Goal: Task Accomplishment & Management: Use online tool/utility

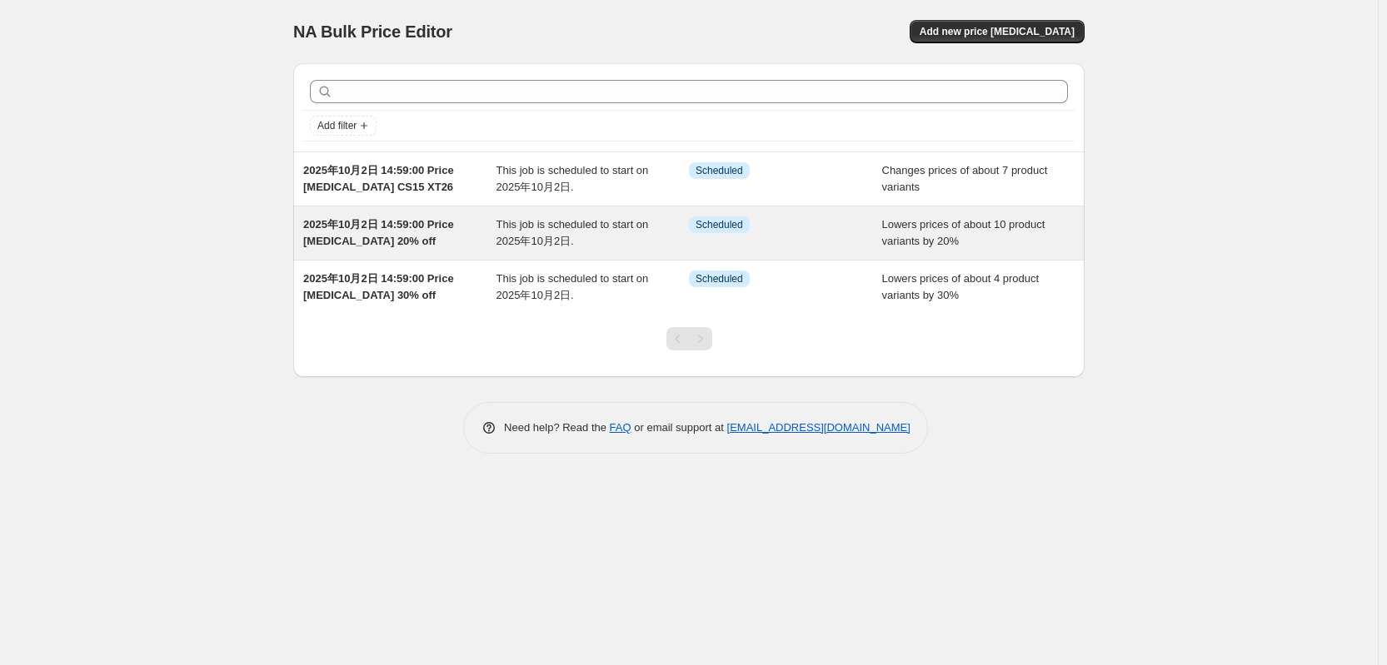
click at [365, 238] on span "2025年10月2日 14:59:00 Price [MEDICAL_DATA] 20% off" at bounding box center [378, 232] width 151 height 29
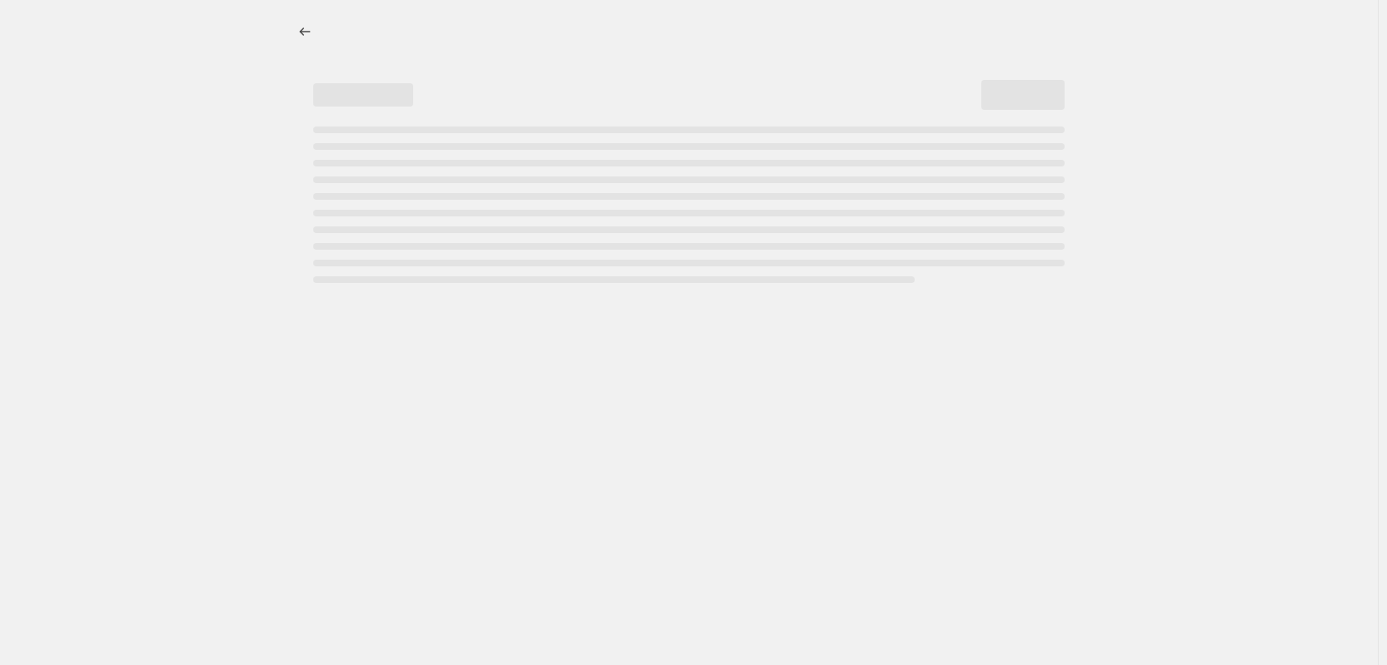
select select "percentage"
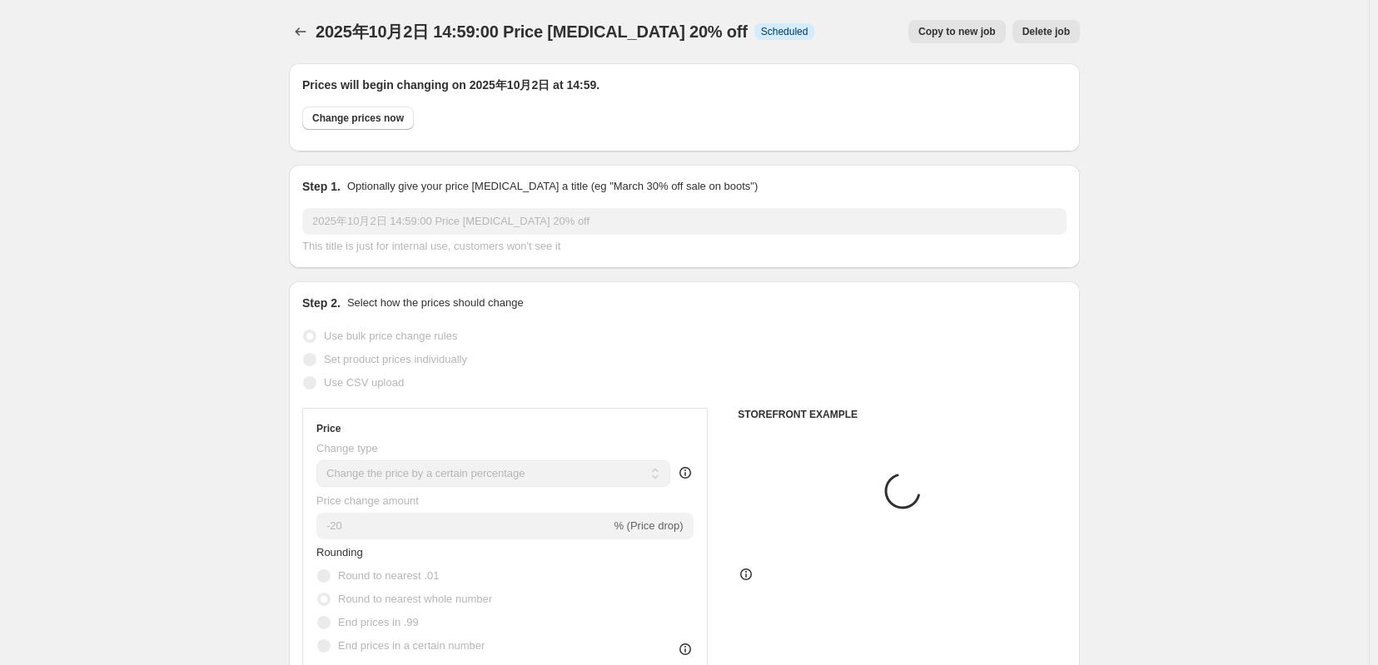
select select "tag"
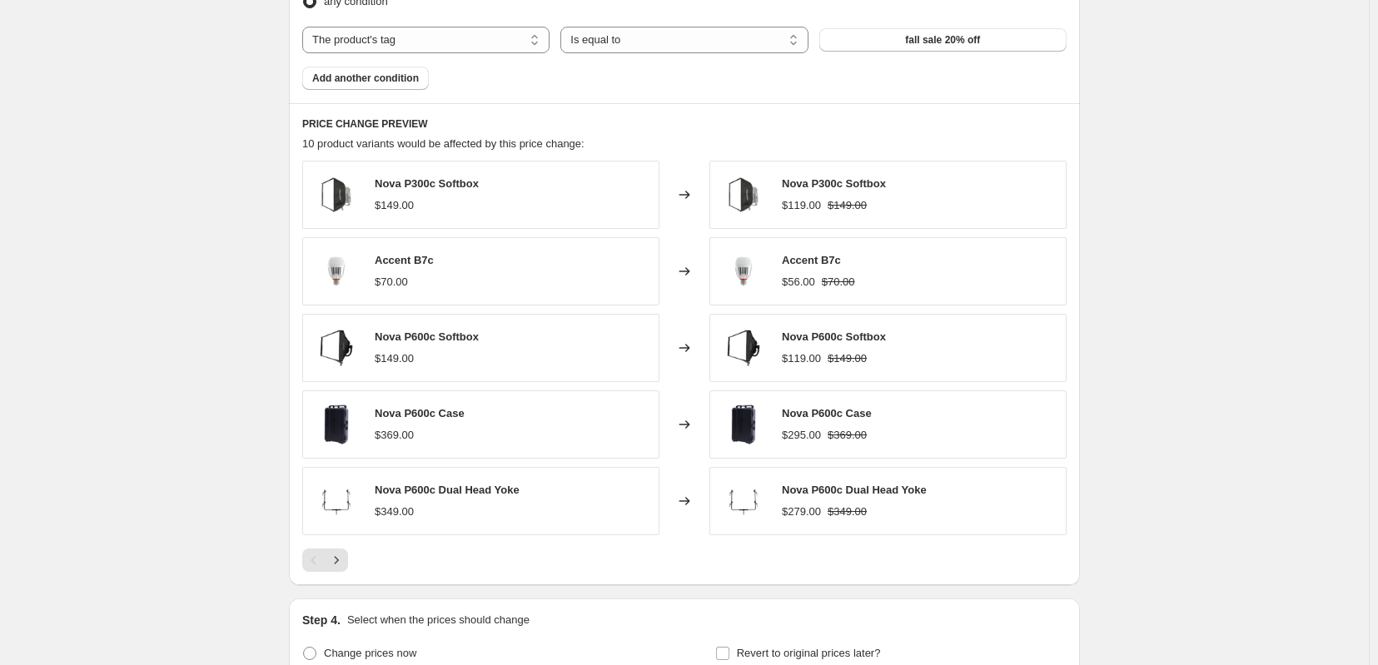
scroll to position [1388, 0]
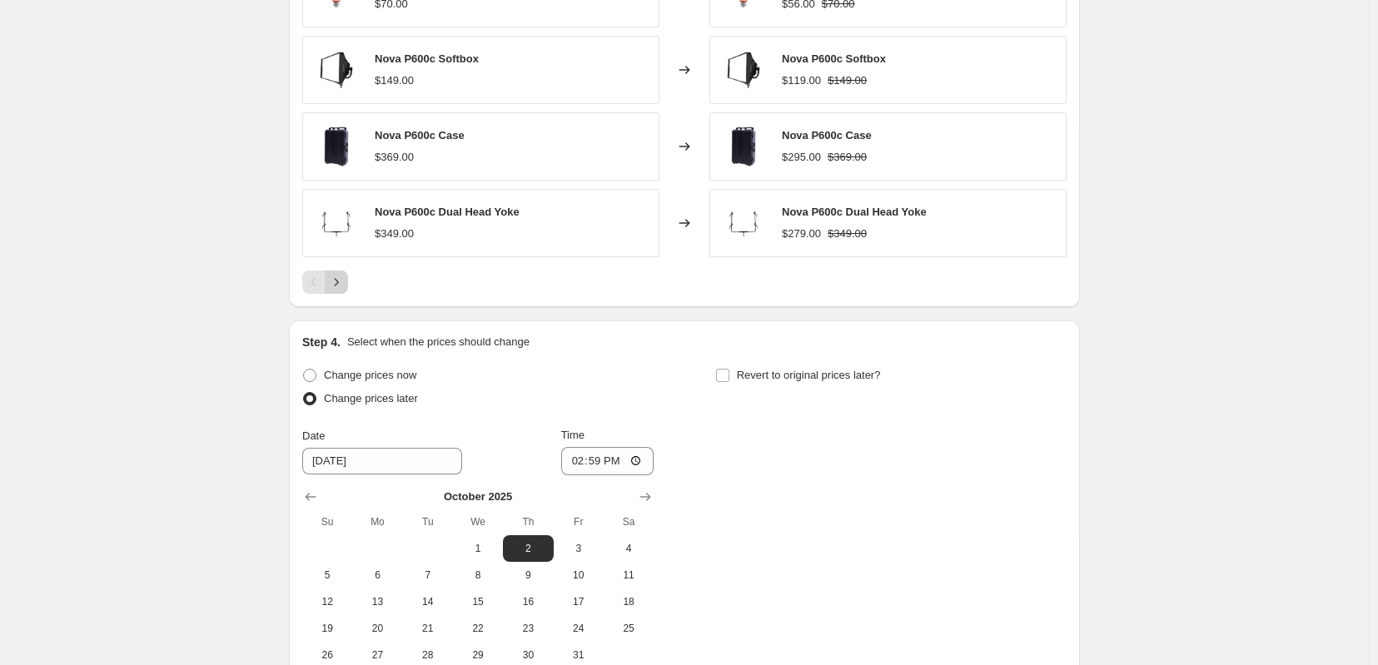
click at [328, 291] on icon "Next" at bounding box center [336, 282] width 17 height 17
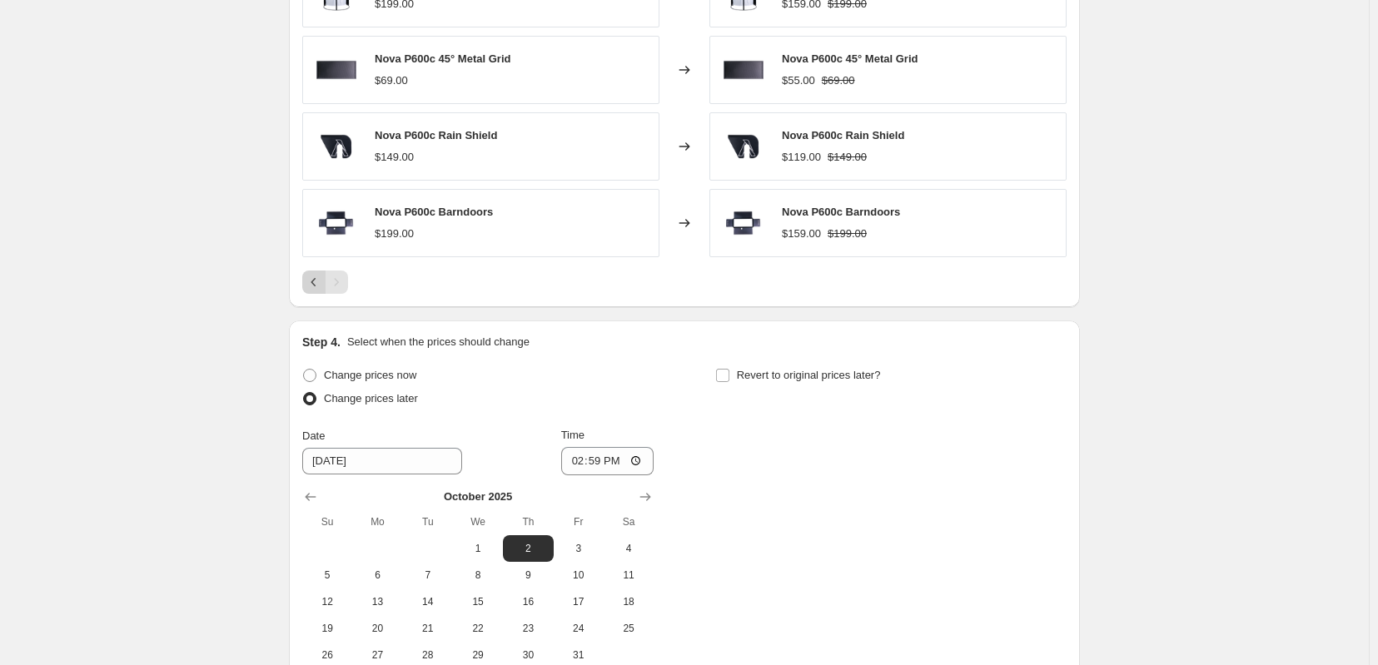
click at [306, 291] on icon "Previous" at bounding box center [314, 282] width 17 height 17
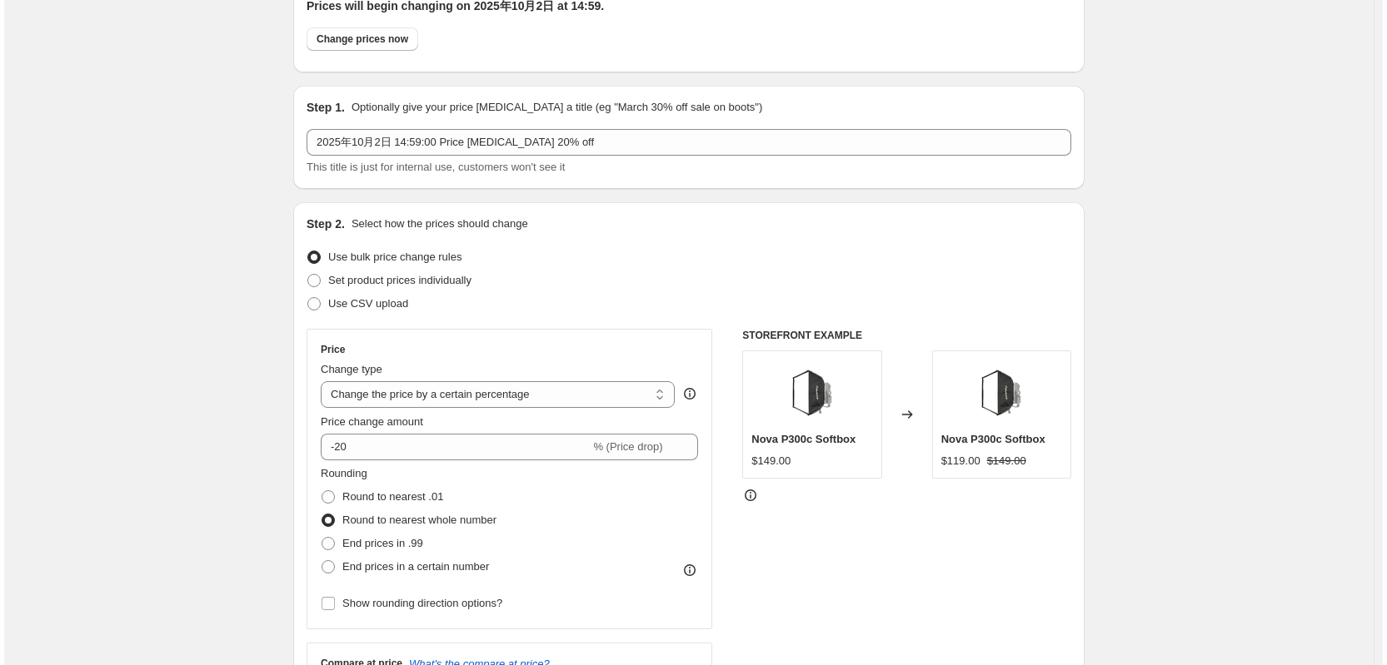
scroll to position [0, 0]
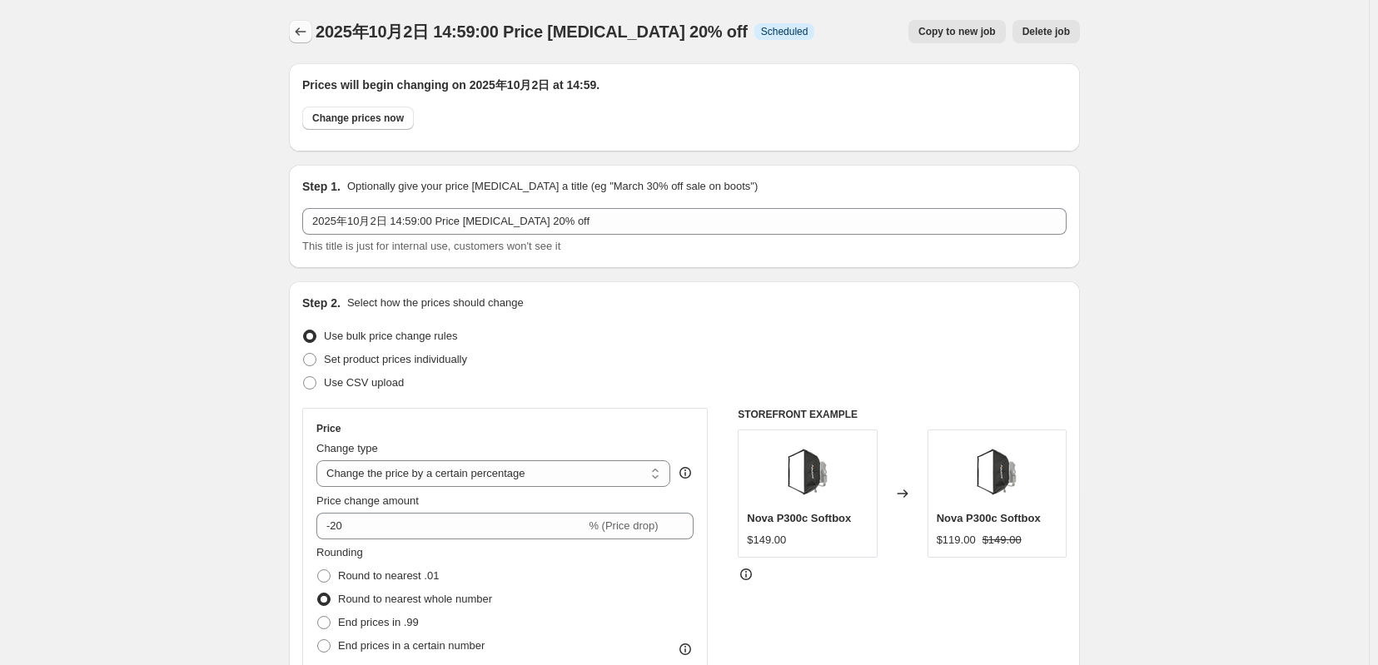
click at [292, 33] on icon "Price change jobs" at bounding box center [300, 31] width 17 height 17
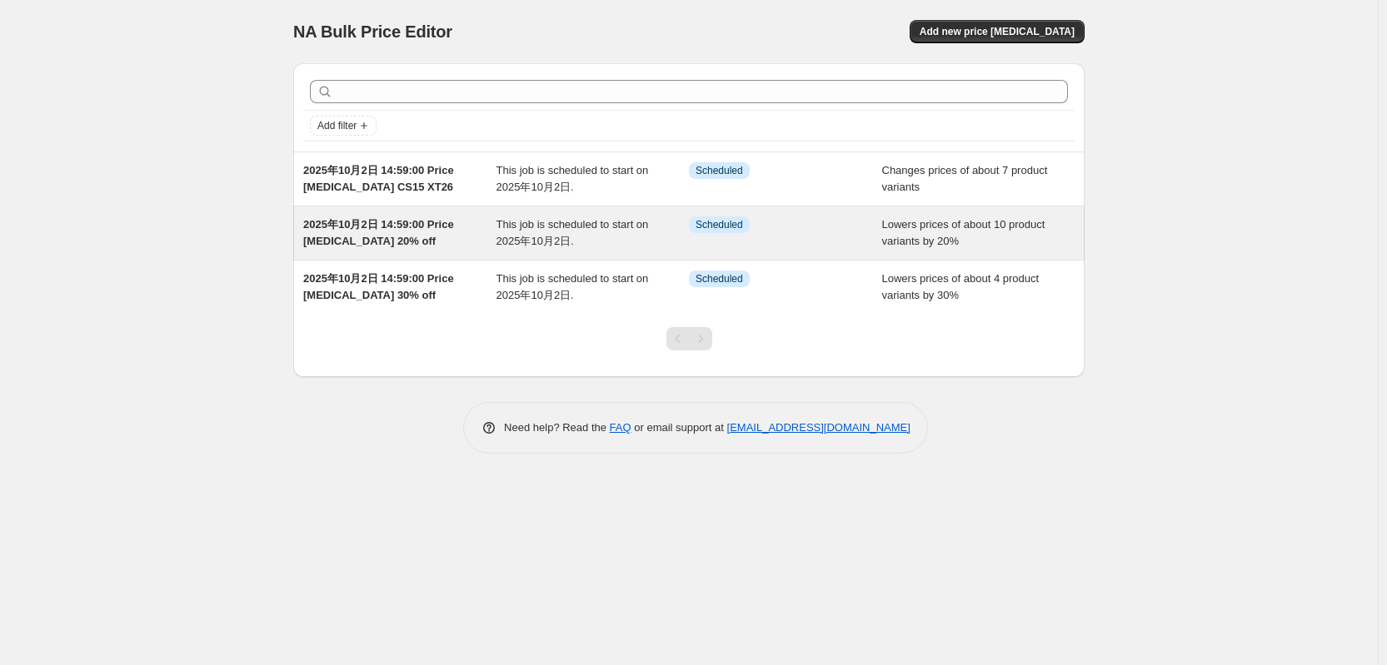
click at [365, 234] on span "2025年10月2日 14:59:00 Price [MEDICAL_DATA] 20% off" at bounding box center [378, 232] width 151 height 29
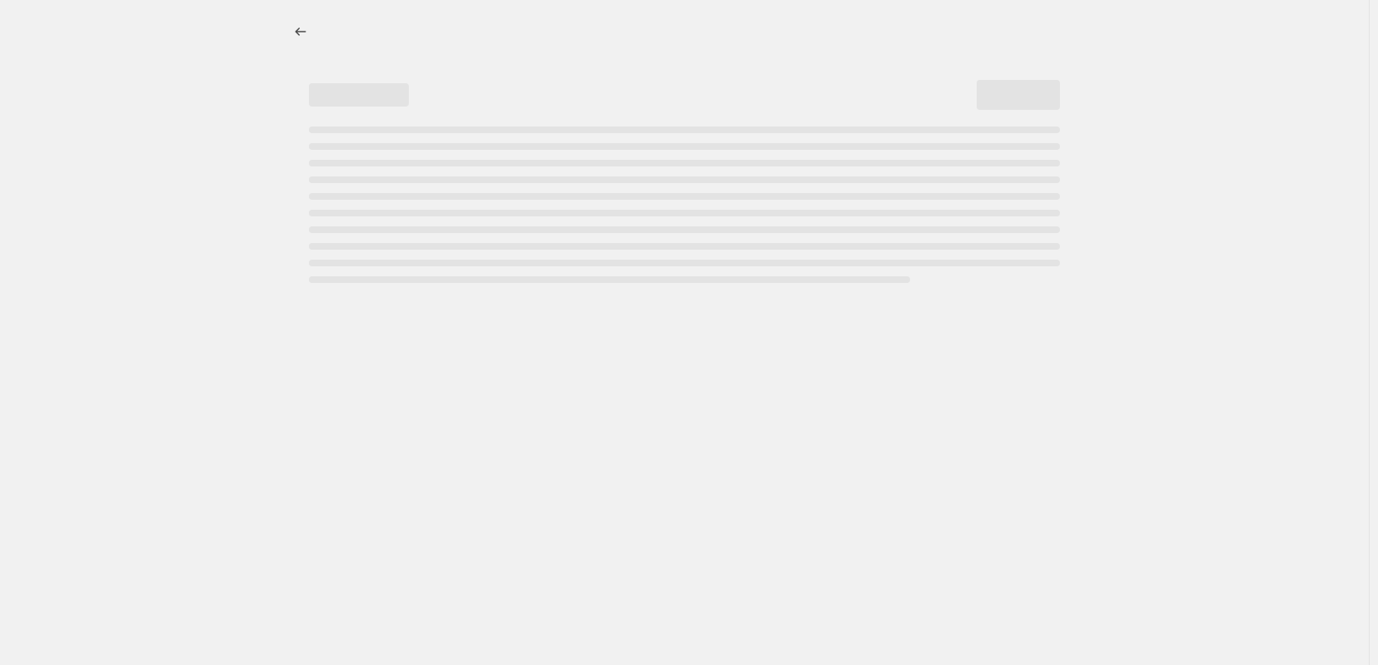
select select "percentage"
select select "tag"
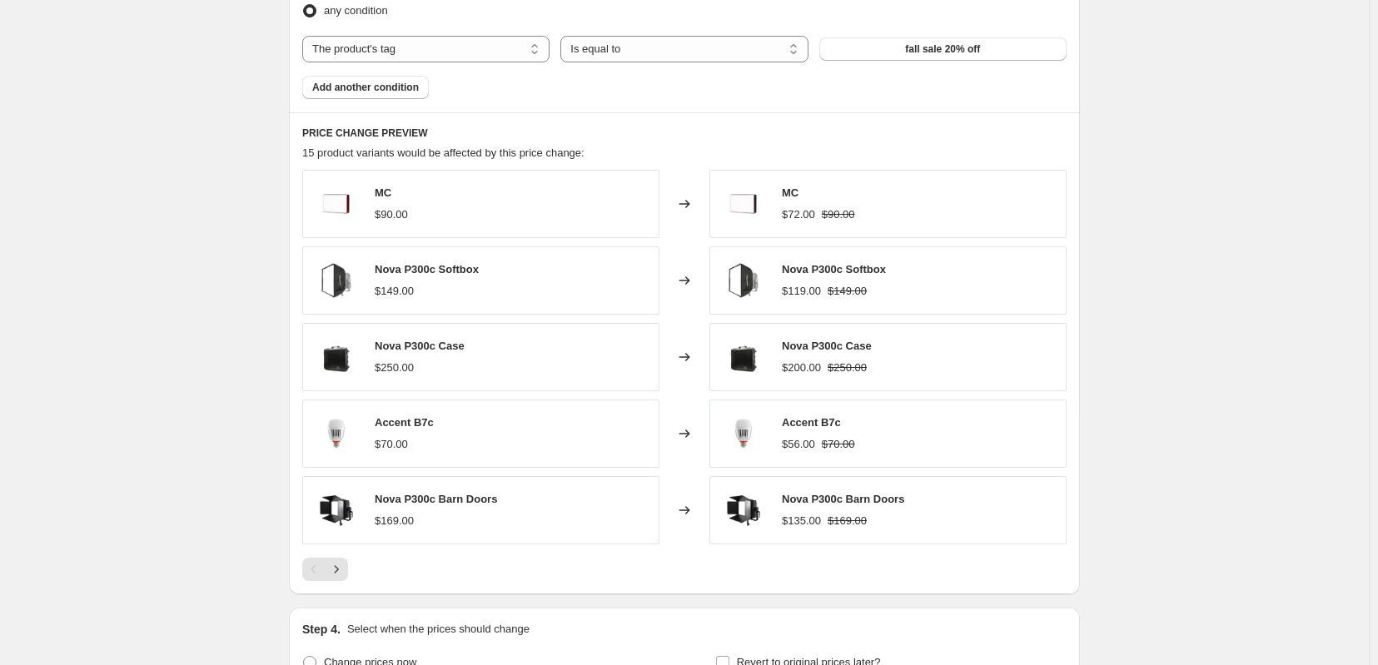
scroll to position [1110, 0]
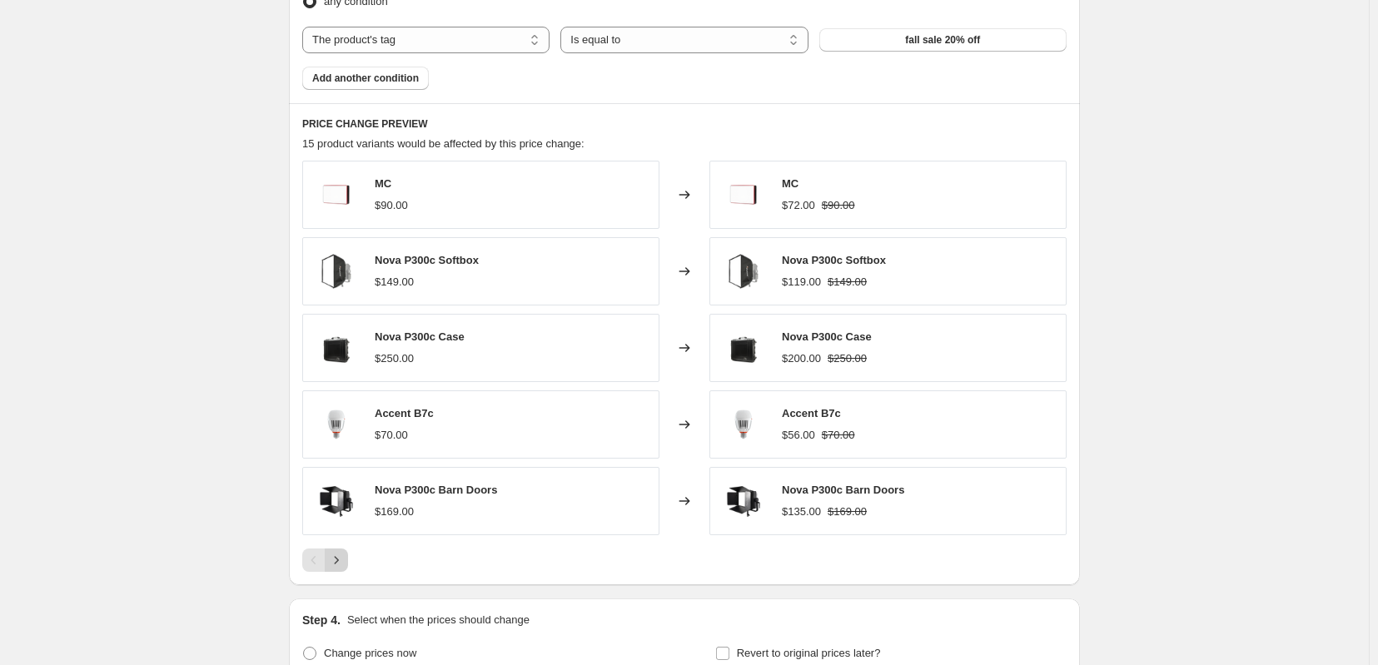
click at [328, 569] on icon "Next" at bounding box center [336, 560] width 17 height 17
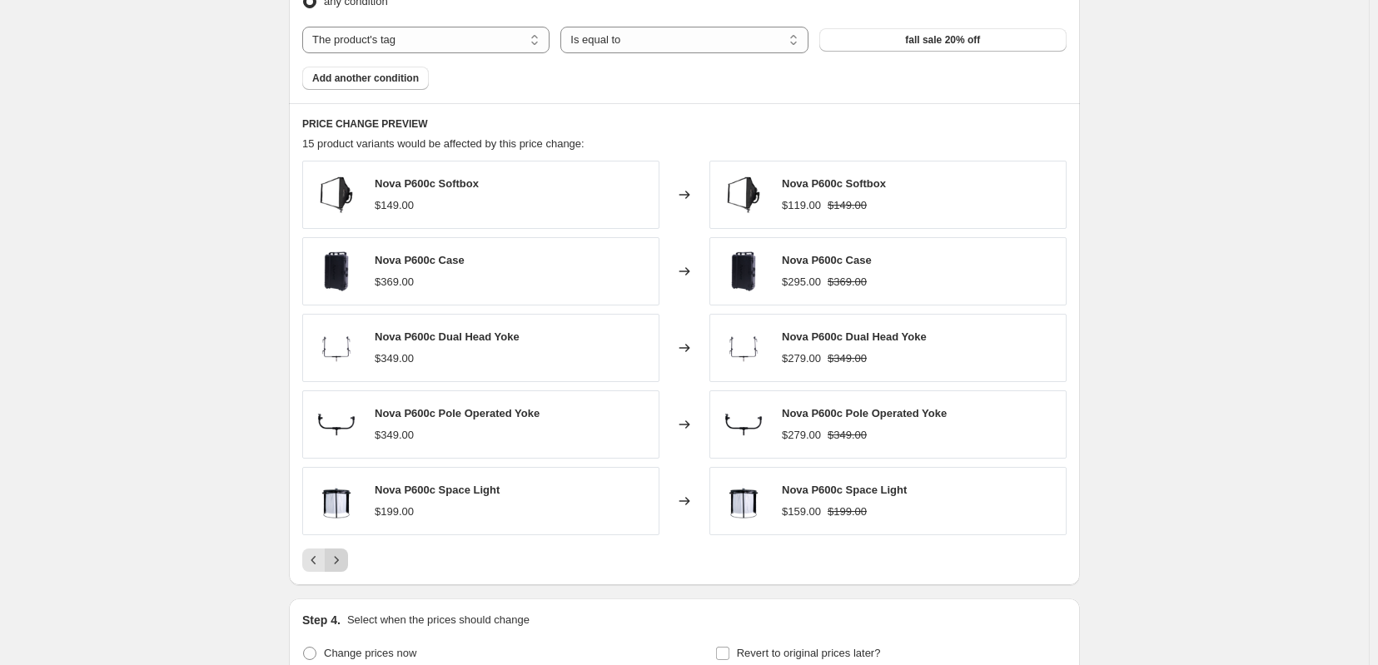
click at [328, 569] on icon "Next" at bounding box center [336, 560] width 17 height 17
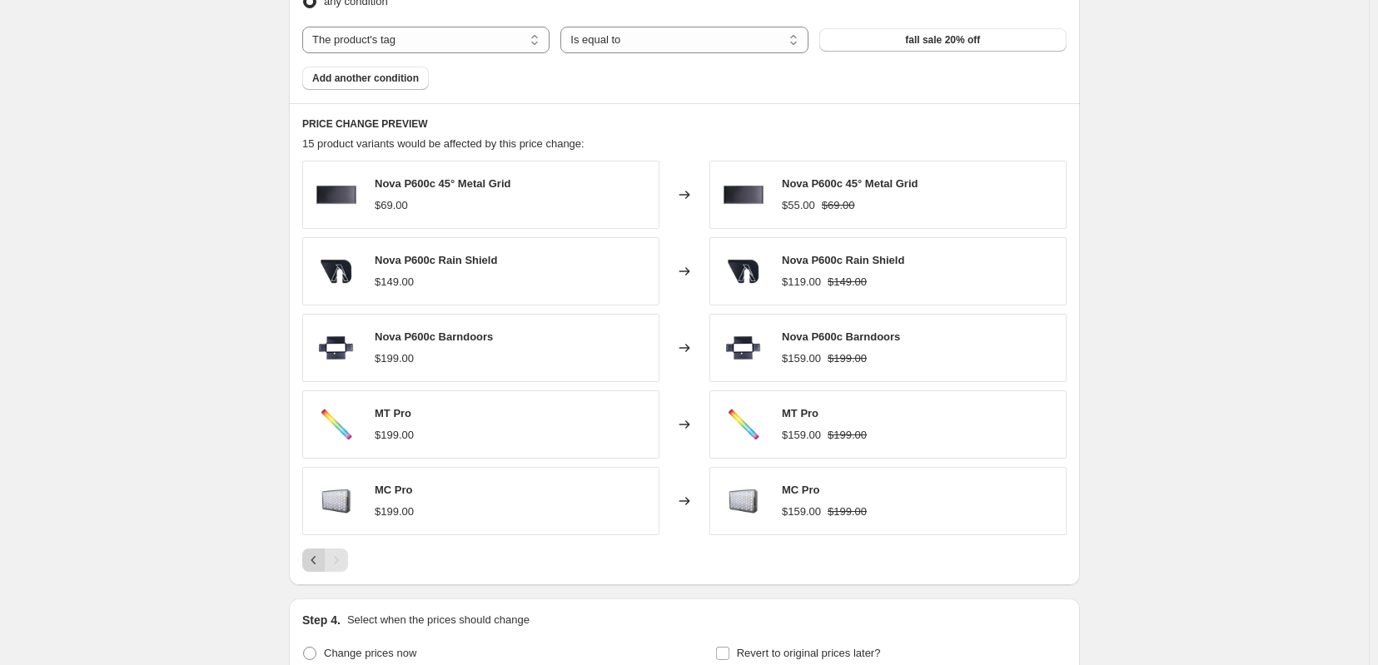
click at [306, 569] on icon "Previous" at bounding box center [314, 560] width 17 height 17
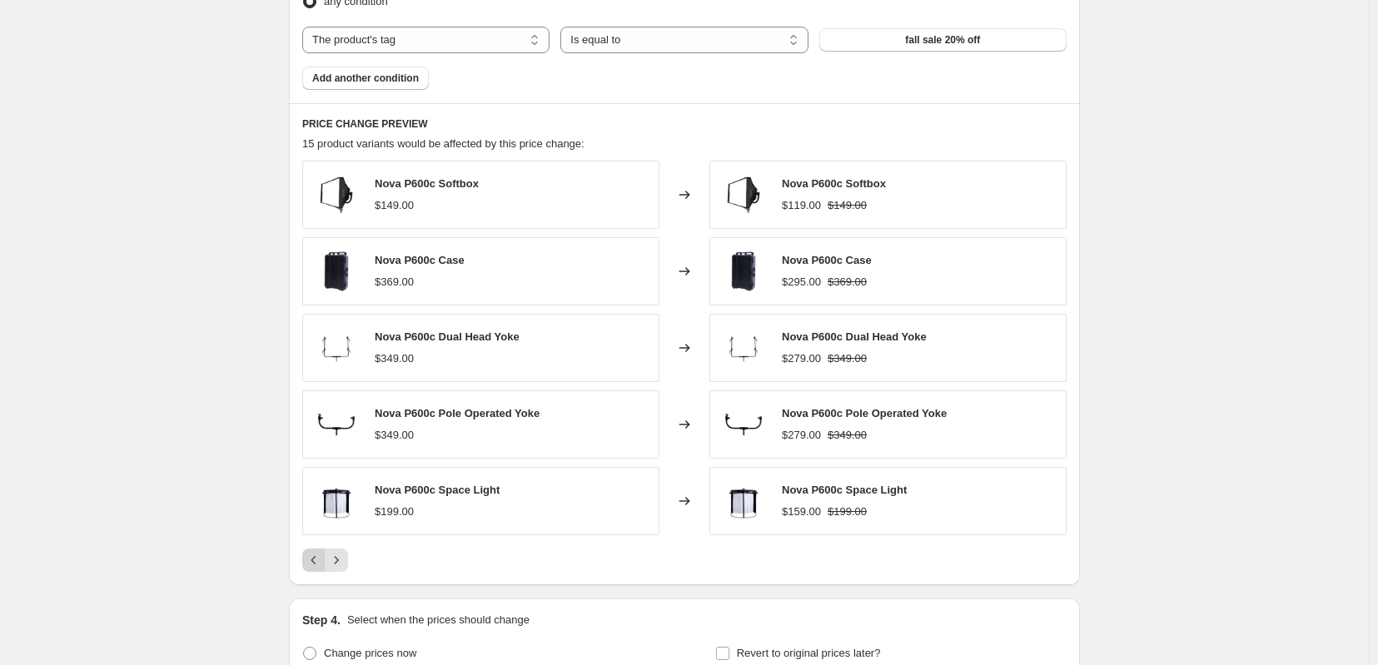
click at [306, 569] on icon "Previous" at bounding box center [314, 560] width 17 height 17
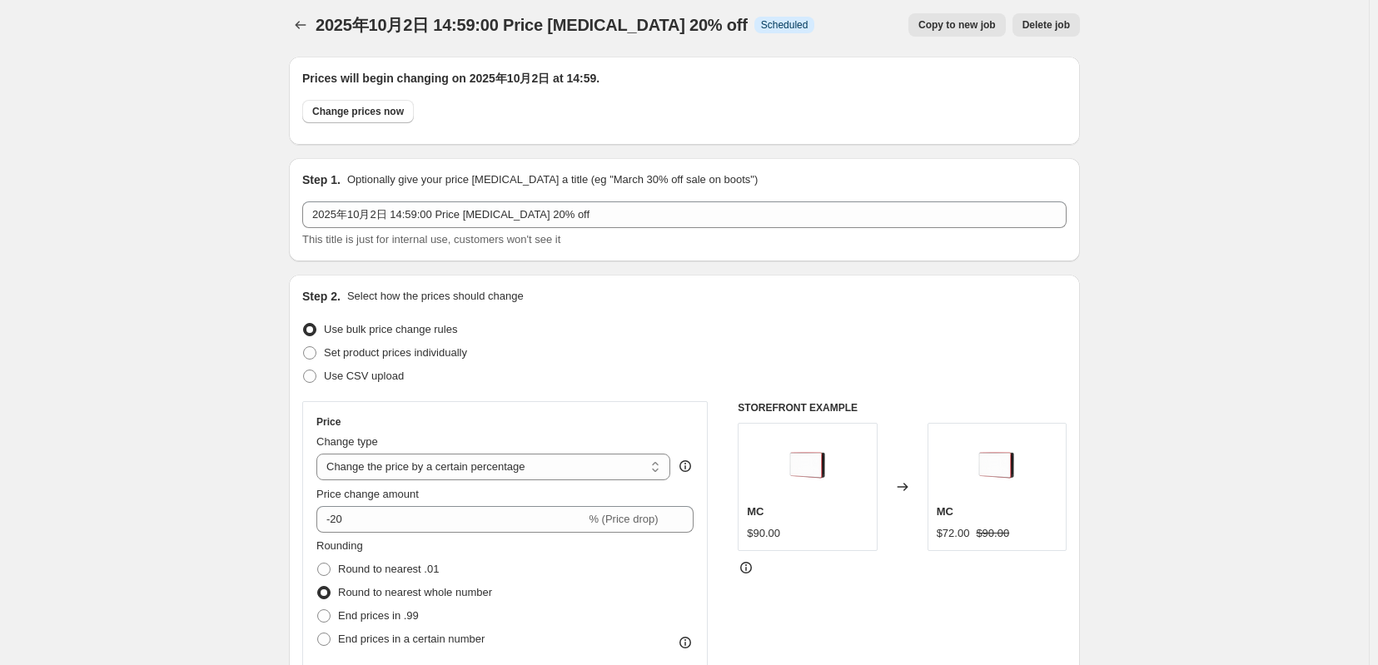
scroll to position [0, 0]
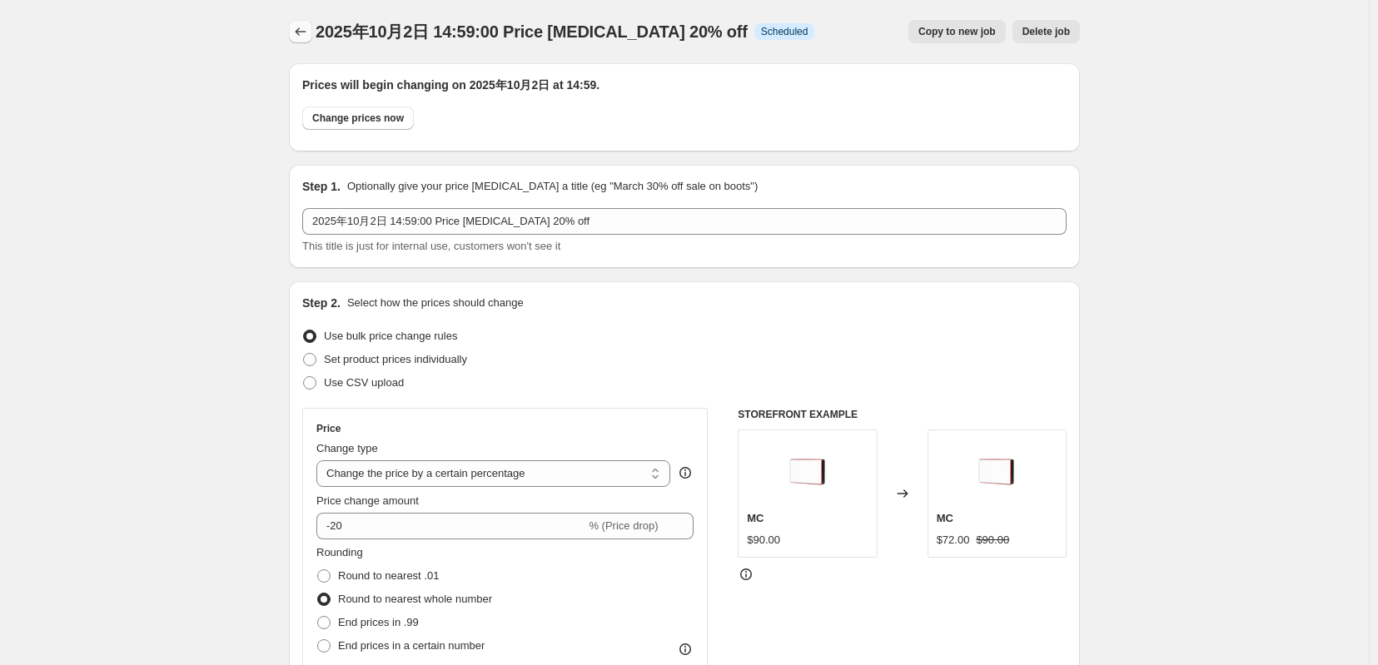
click at [292, 36] on icon "Price change jobs" at bounding box center [300, 31] width 17 height 17
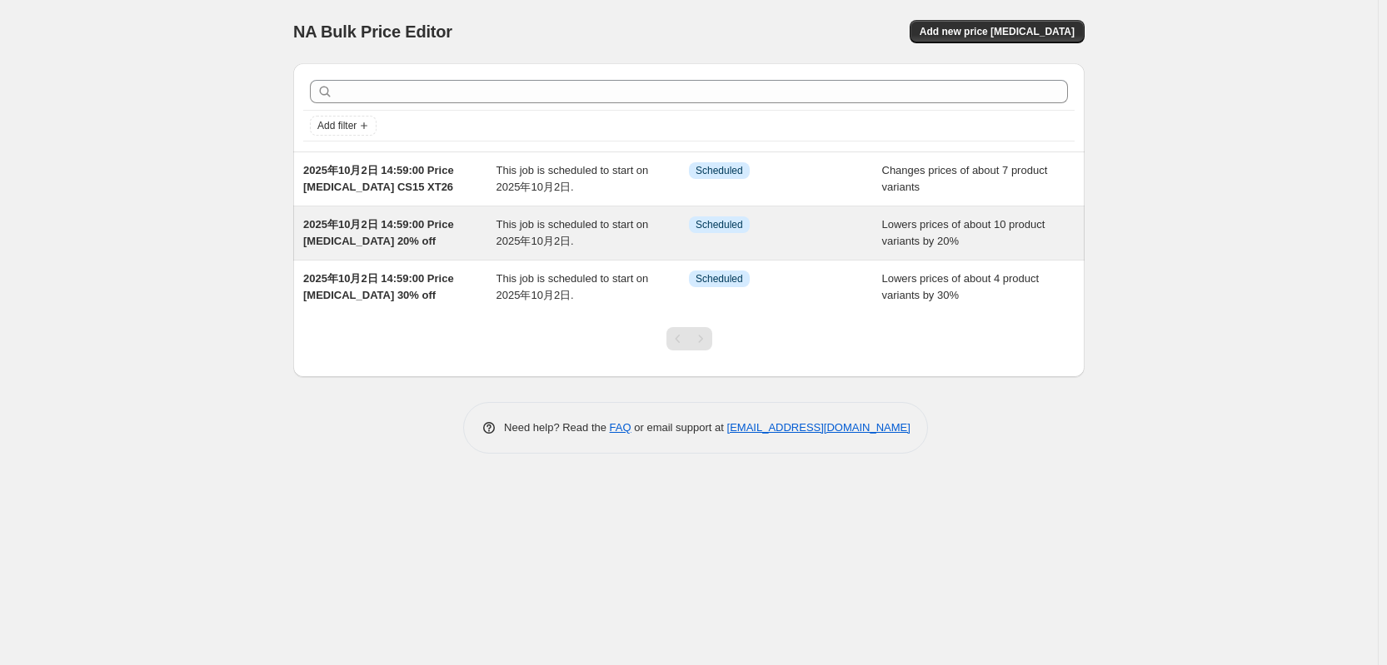
click at [369, 239] on span "2025年10月2日 14:59:00 Price change job 20% off" at bounding box center [378, 232] width 151 height 29
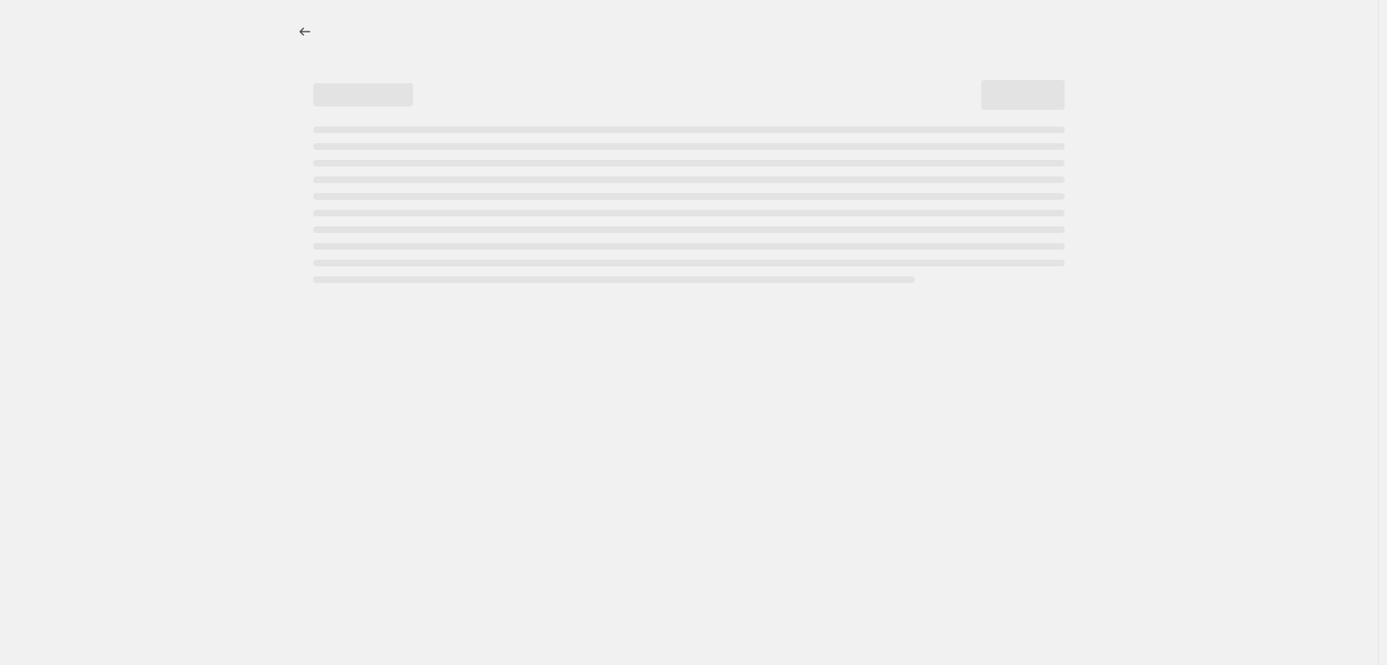
select select "percentage"
select select "tag"
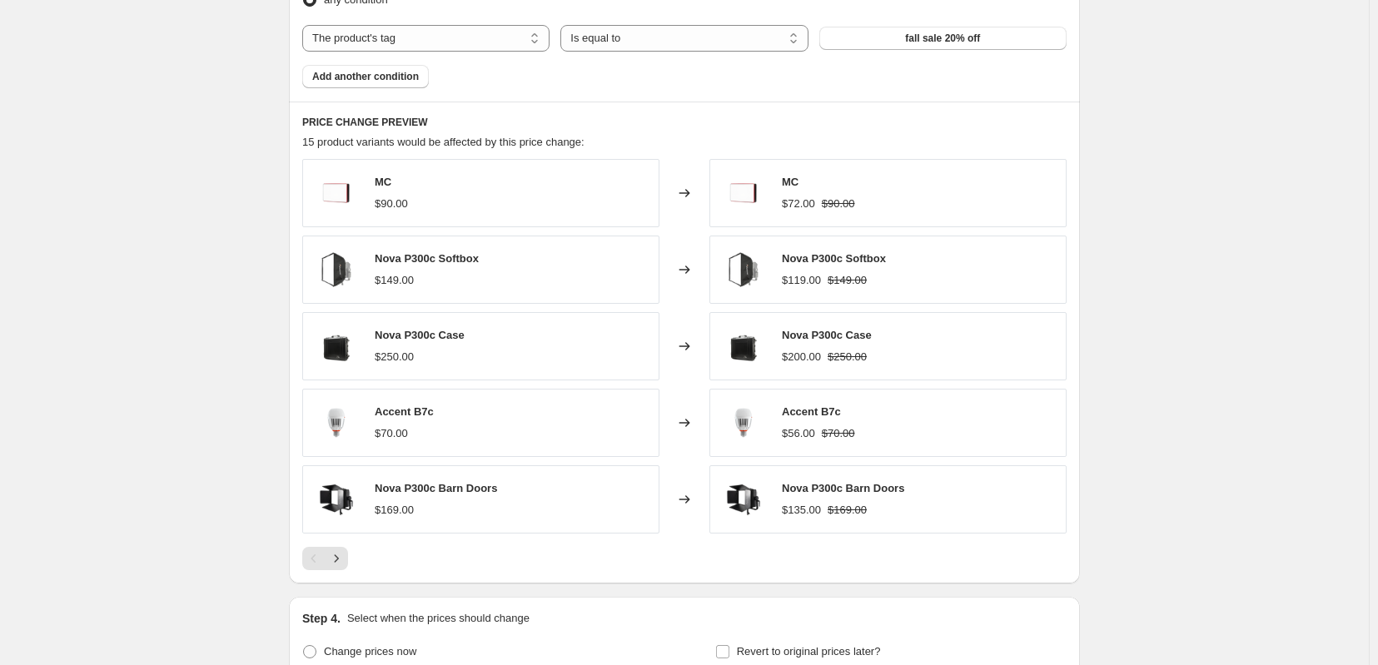
scroll to position [1110, 0]
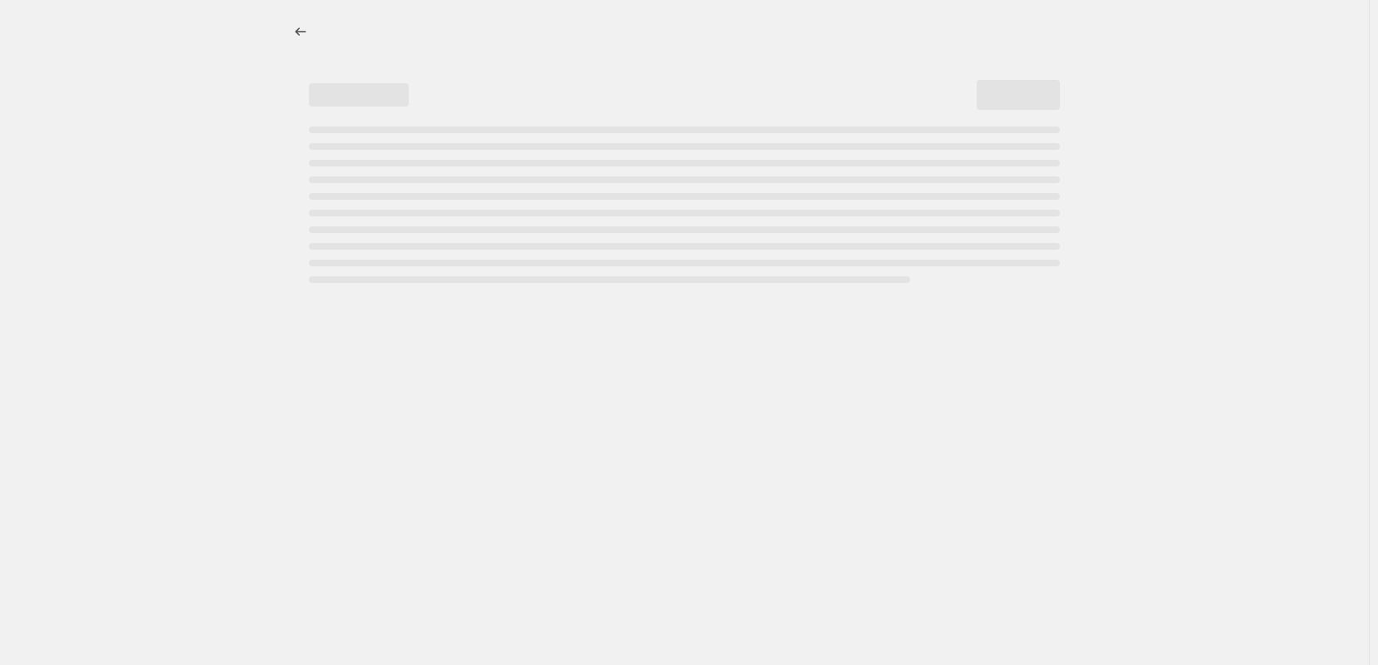
select select "percentage"
select select "tag"
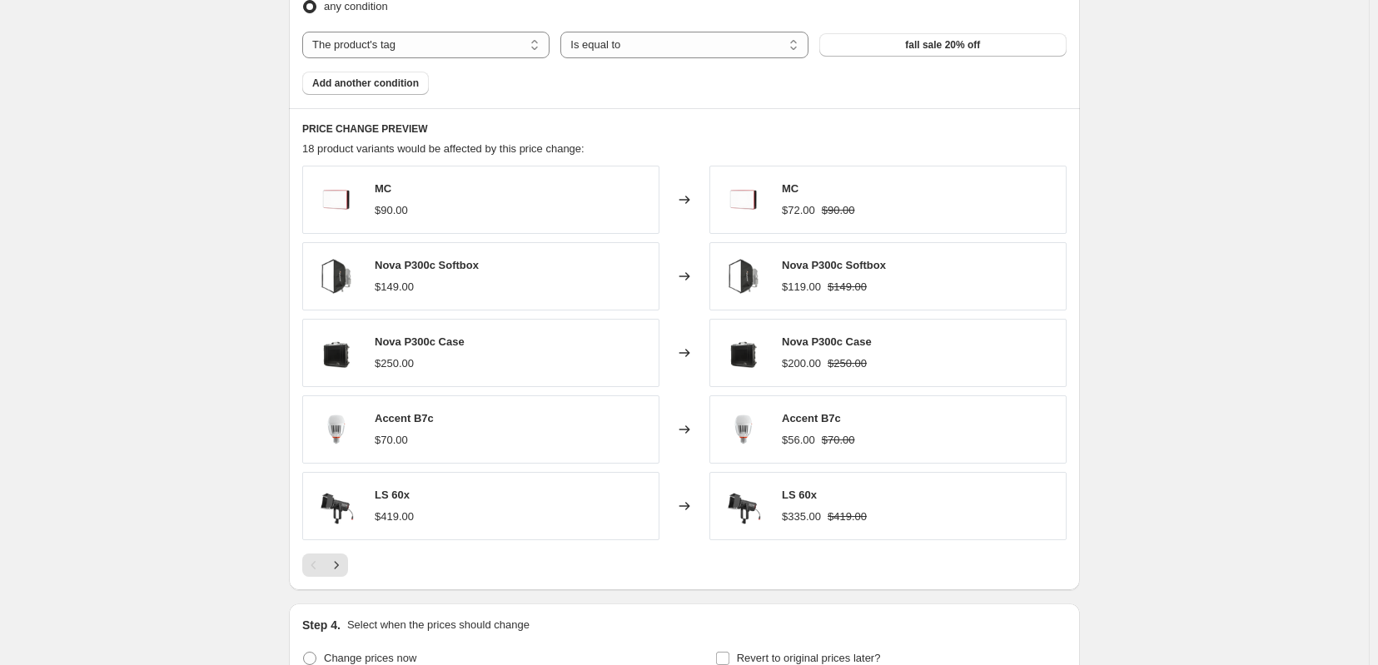
scroll to position [1110, 0]
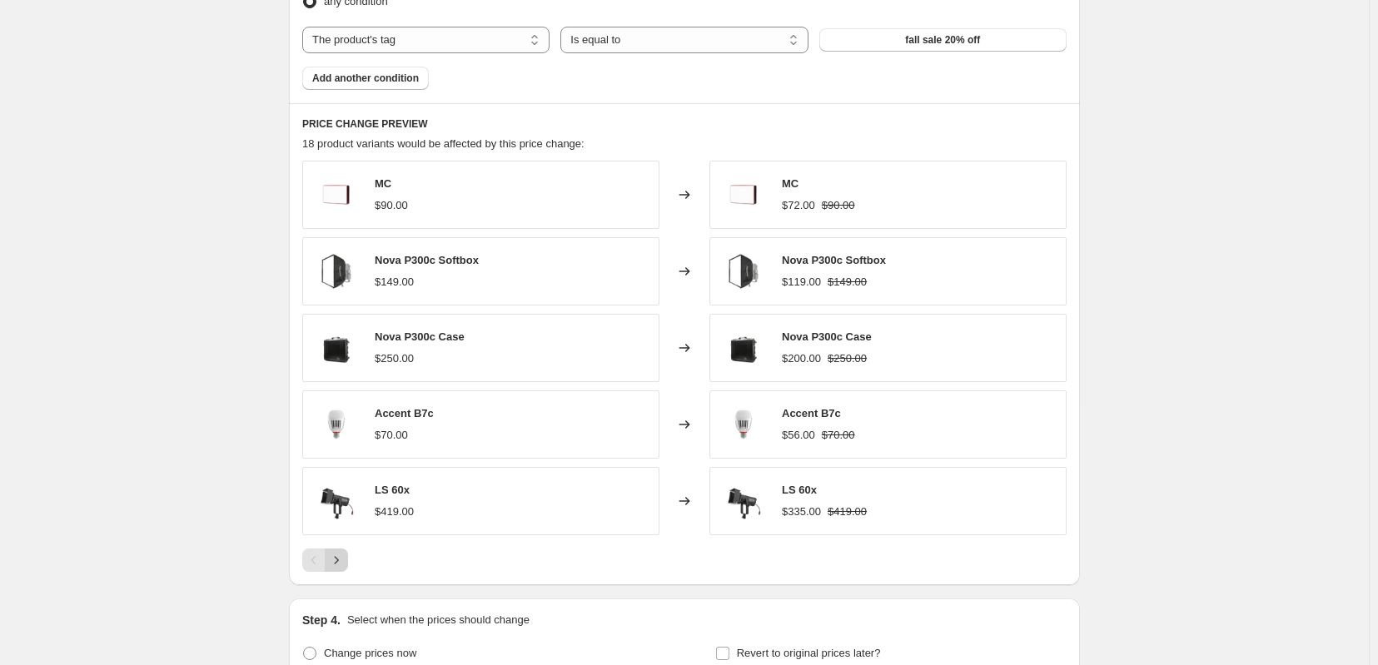
click at [328, 569] on icon "Next" at bounding box center [336, 560] width 17 height 17
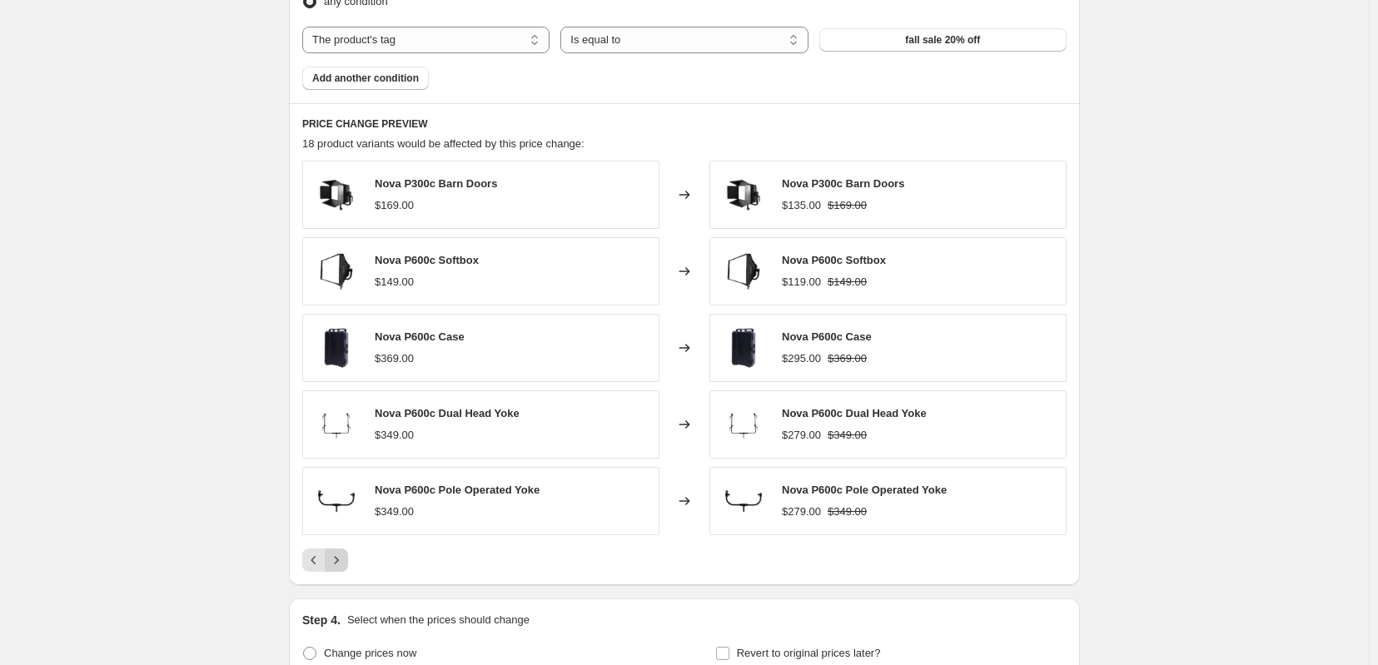
click at [328, 569] on icon "Next" at bounding box center [336, 560] width 17 height 17
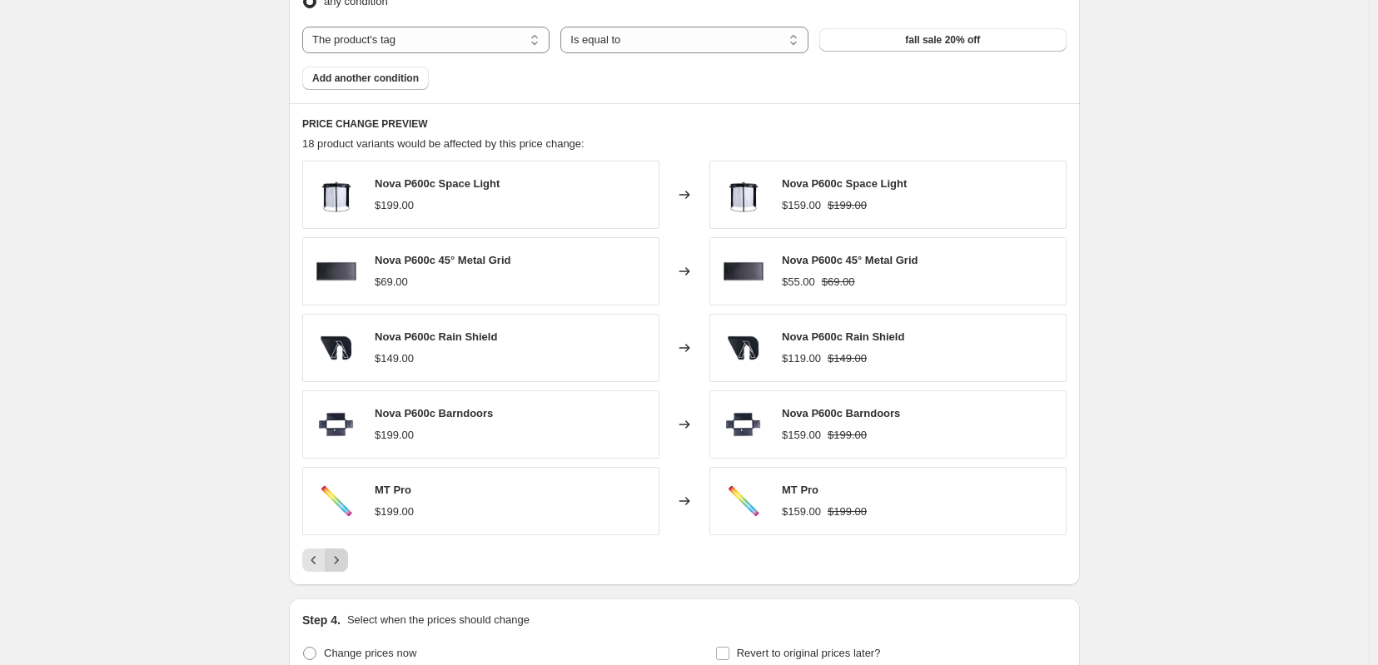
click at [328, 569] on icon "Next" at bounding box center [336, 560] width 17 height 17
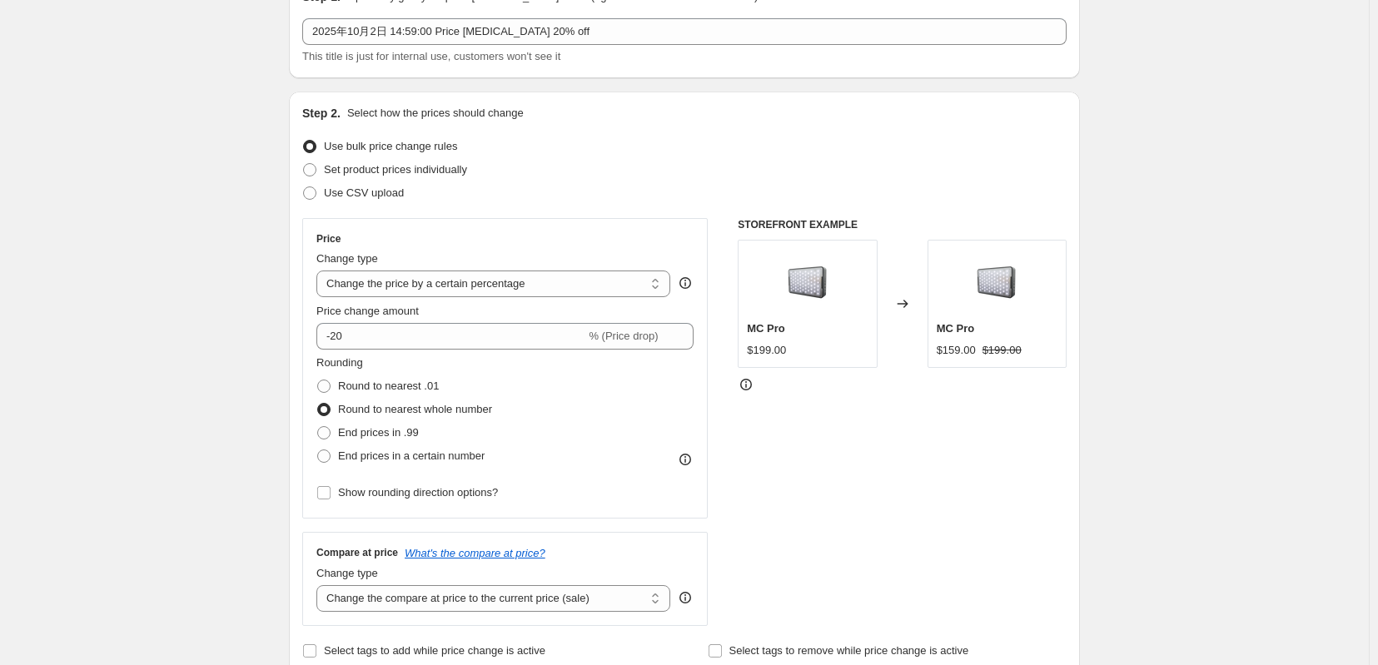
scroll to position [0, 0]
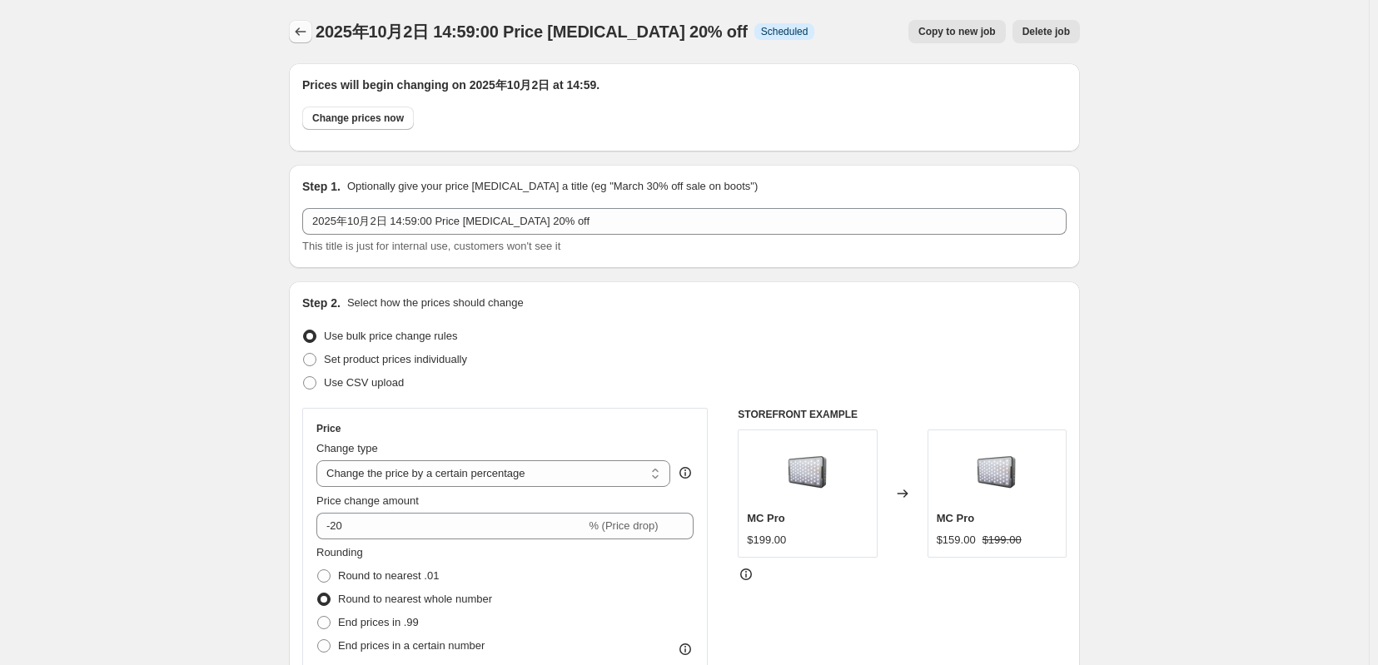
click at [296, 31] on icon "Price change jobs" at bounding box center [301, 31] width 11 height 8
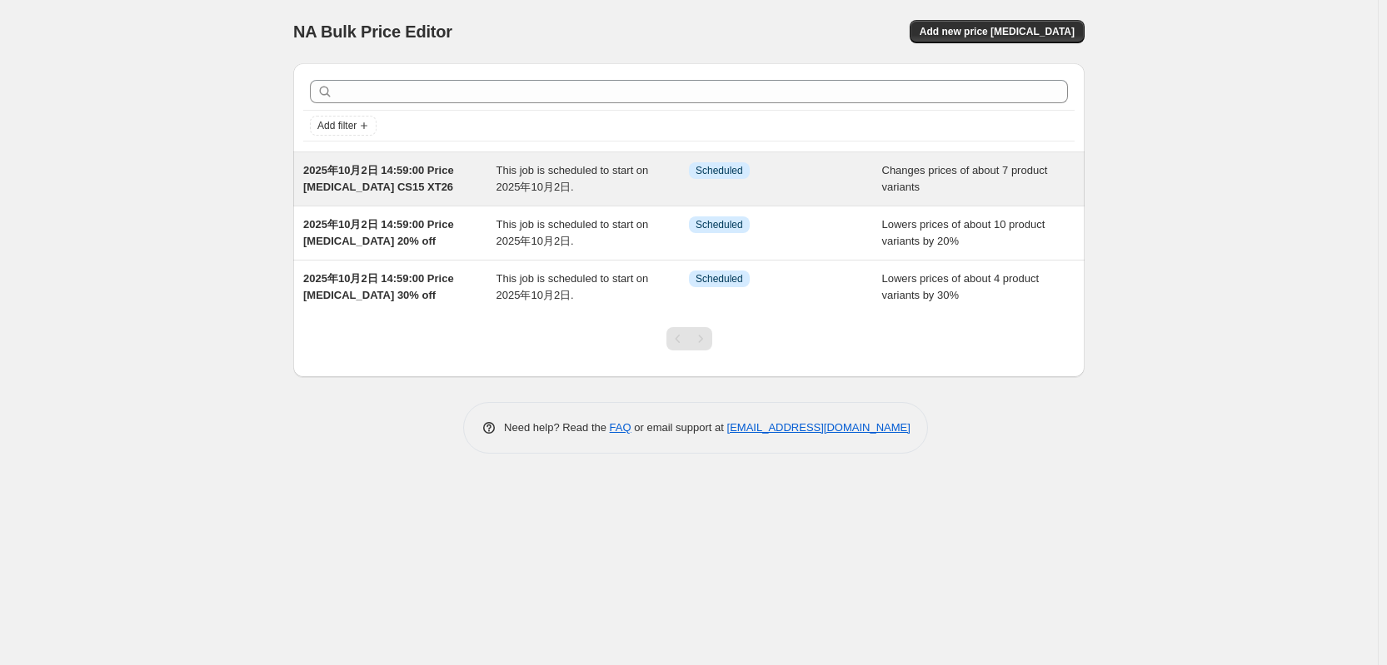
click at [378, 184] on span "[DATE] 14:59:00 Price [MEDICAL_DATA] CS15 XT26" at bounding box center [378, 178] width 151 height 29
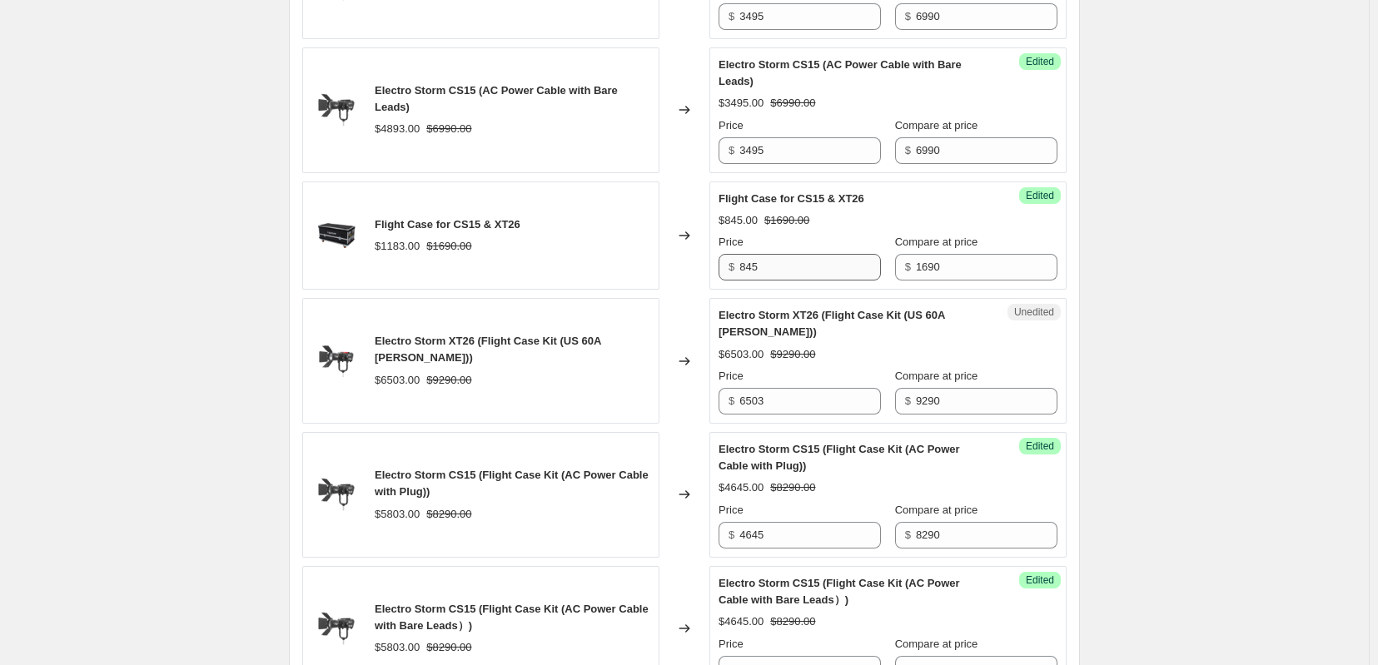
scroll to position [1295, 0]
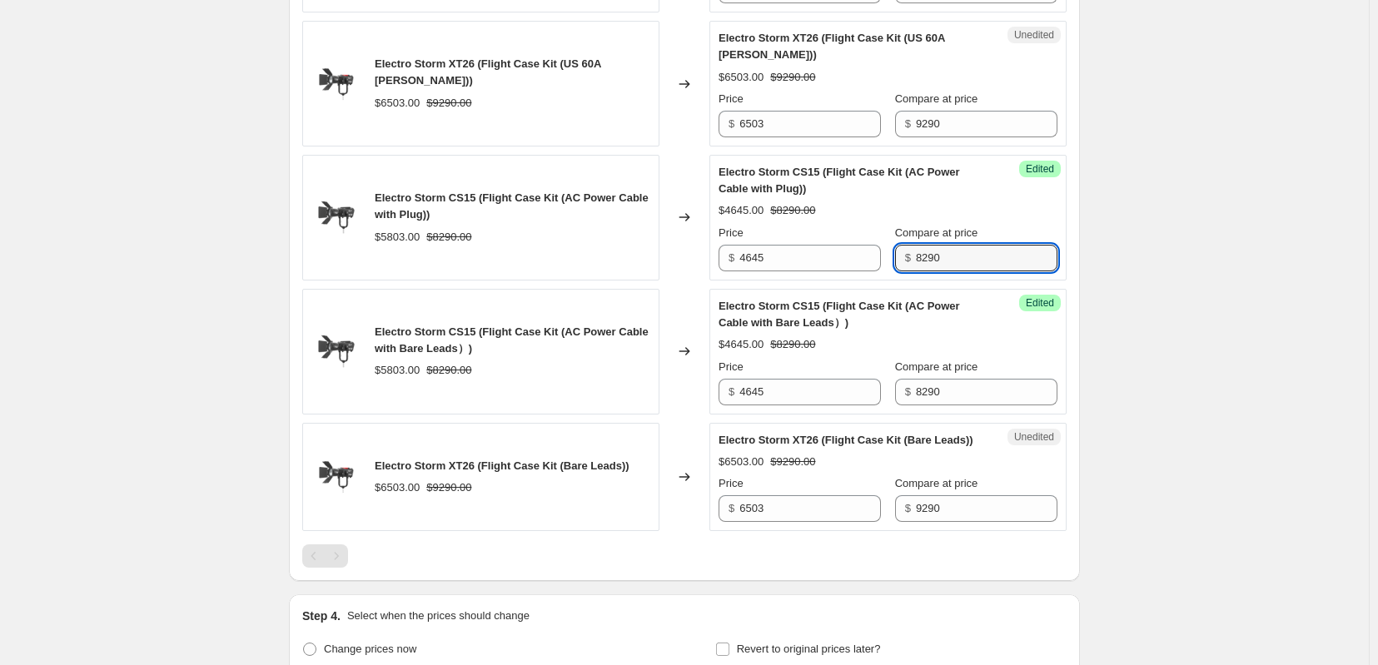
drag, startPoint x: 969, startPoint y: 327, endPoint x: 931, endPoint y: 321, distance: 38.8
click at [931, 272] on div "$ 8290" at bounding box center [976, 258] width 162 height 27
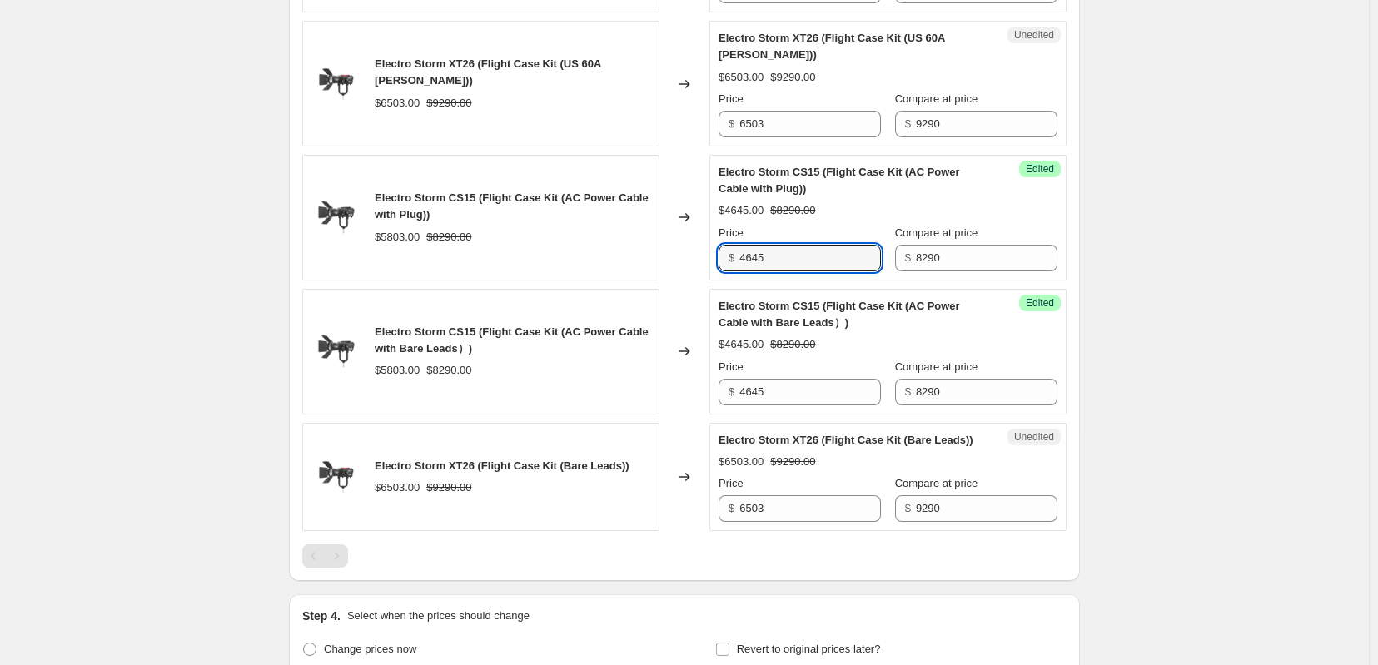
drag, startPoint x: 760, startPoint y: 321, endPoint x: 719, endPoint y: 321, distance: 41.6
click at [719, 281] on div "Success Edited Electro Storm CS15 (Flight Case Kit (AC Power Cable with Plug)) …" at bounding box center [888, 218] width 357 height 126
click at [758, 272] on input "4645" at bounding box center [811, 258] width 142 height 27
click at [810, 272] on input "4145" at bounding box center [811, 258] width 142 height 27
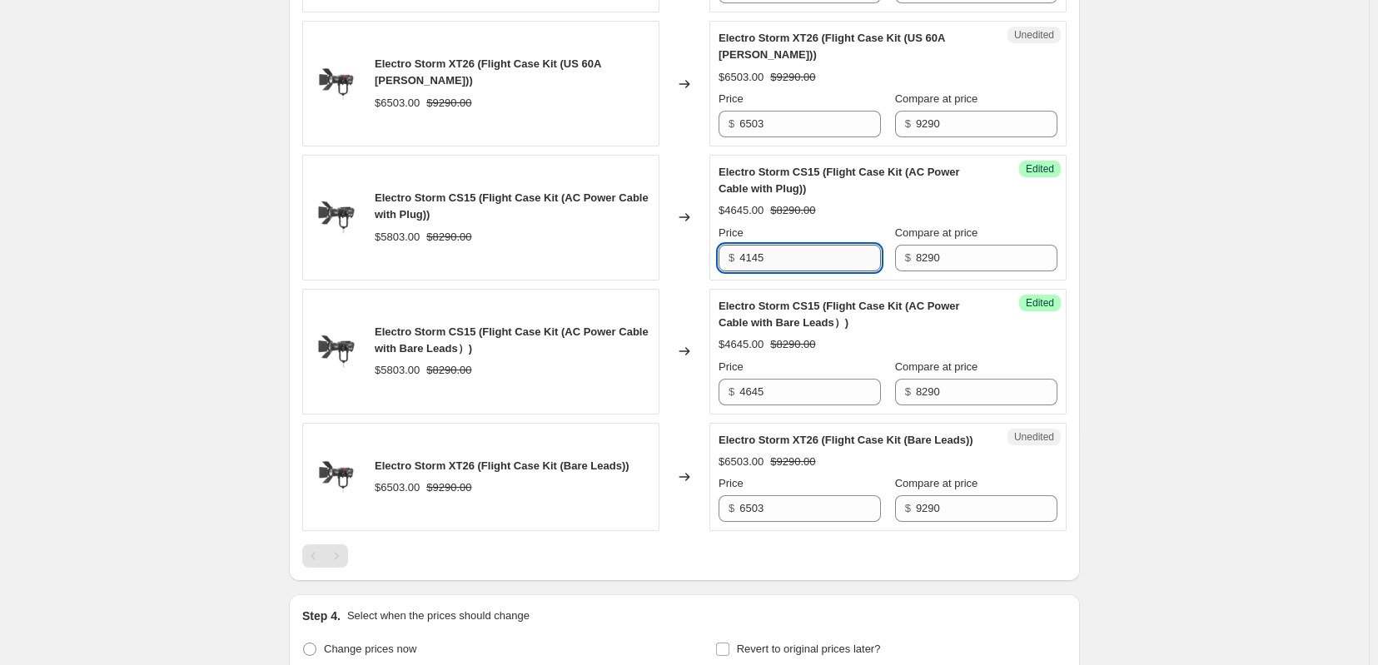
drag, startPoint x: 810, startPoint y: 318, endPoint x: 750, endPoint y: 320, distance: 60.8
click at [750, 272] on input "4145" at bounding box center [811, 258] width 142 height 27
type input "4145"
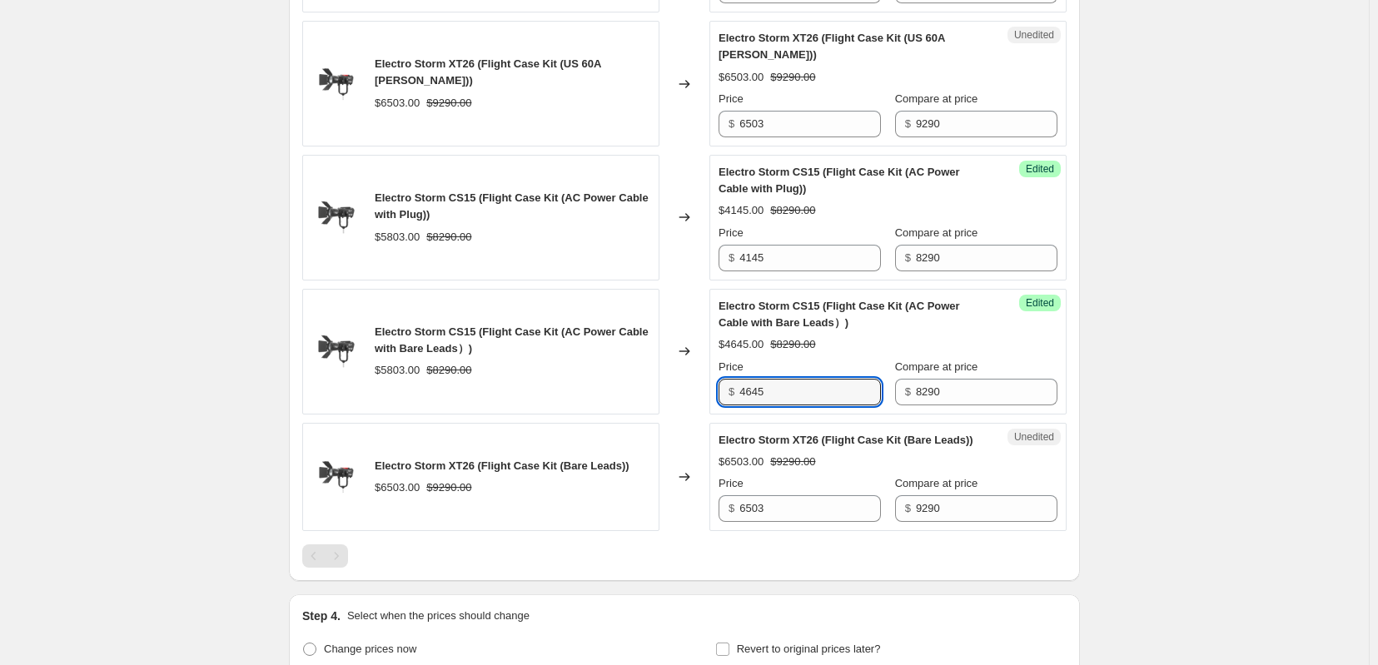
drag, startPoint x: 786, startPoint y: 456, endPoint x: 706, endPoint y: 456, distance: 80.0
click at [706, 415] on div "Electro Storm CS15 (Flight Case Kit (AC Power Cable with Bare Leads）) $5803.00 …" at bounding box center [684, 352] width 765 height 126
paste input "1"
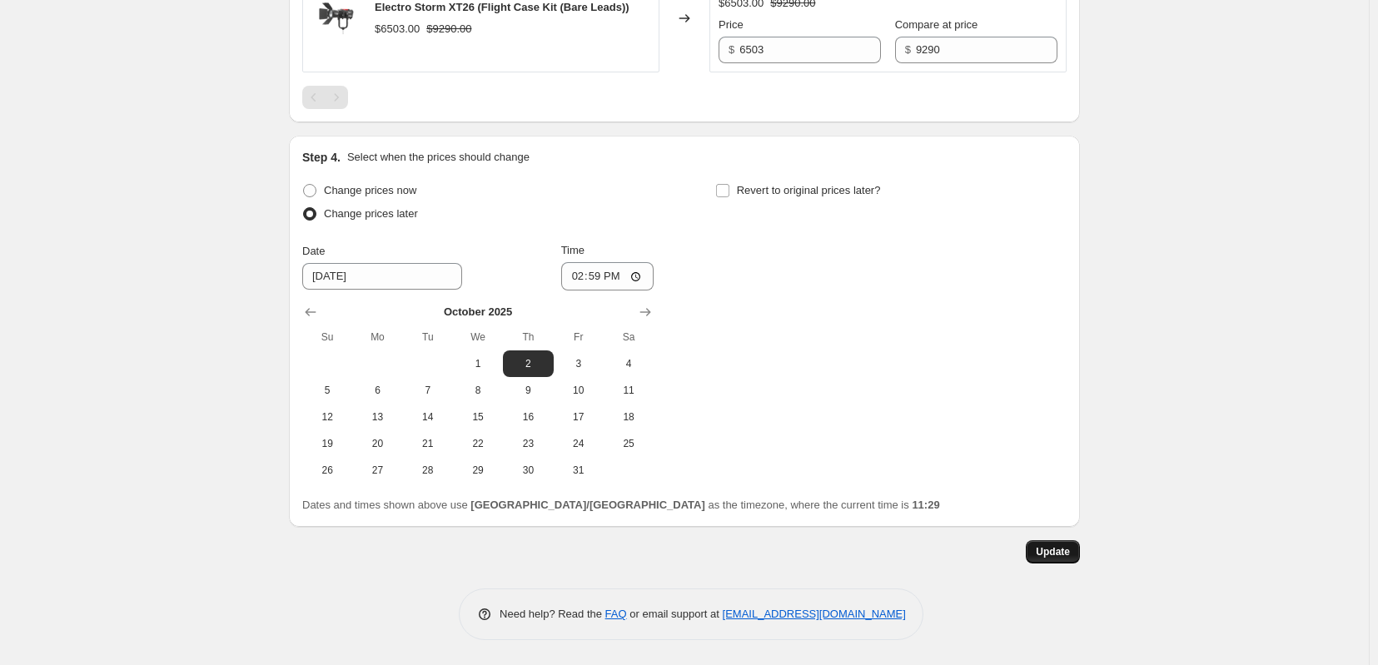
type input "4145"
click at [1079, 559] on button "Update" at bounding box center [1053, 552] width 54 height 23
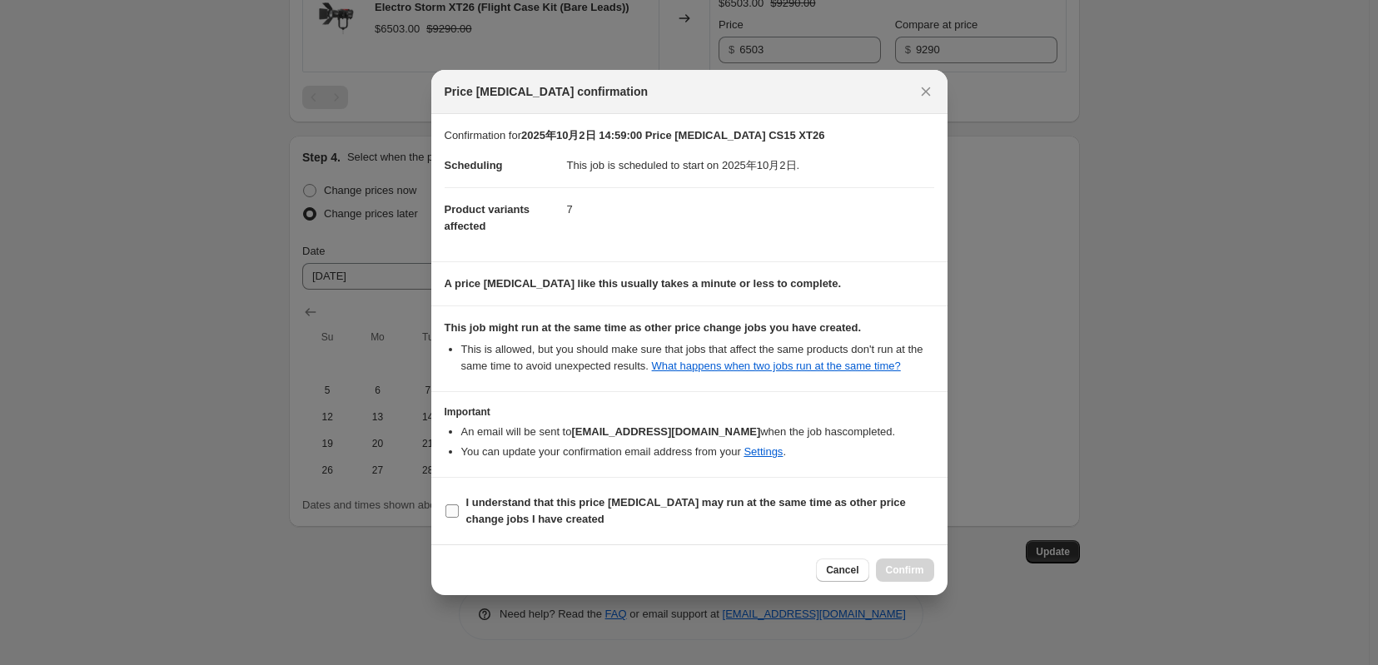
click at [446, 518] on input "I understand that this price change job may run at the same time as other price…" at bounding box center [452, 511] width 13 height 13
checkbox input "true"
click at [919, 582] on button "Confirm" at bounding box center [905, 570] width 58 height 23
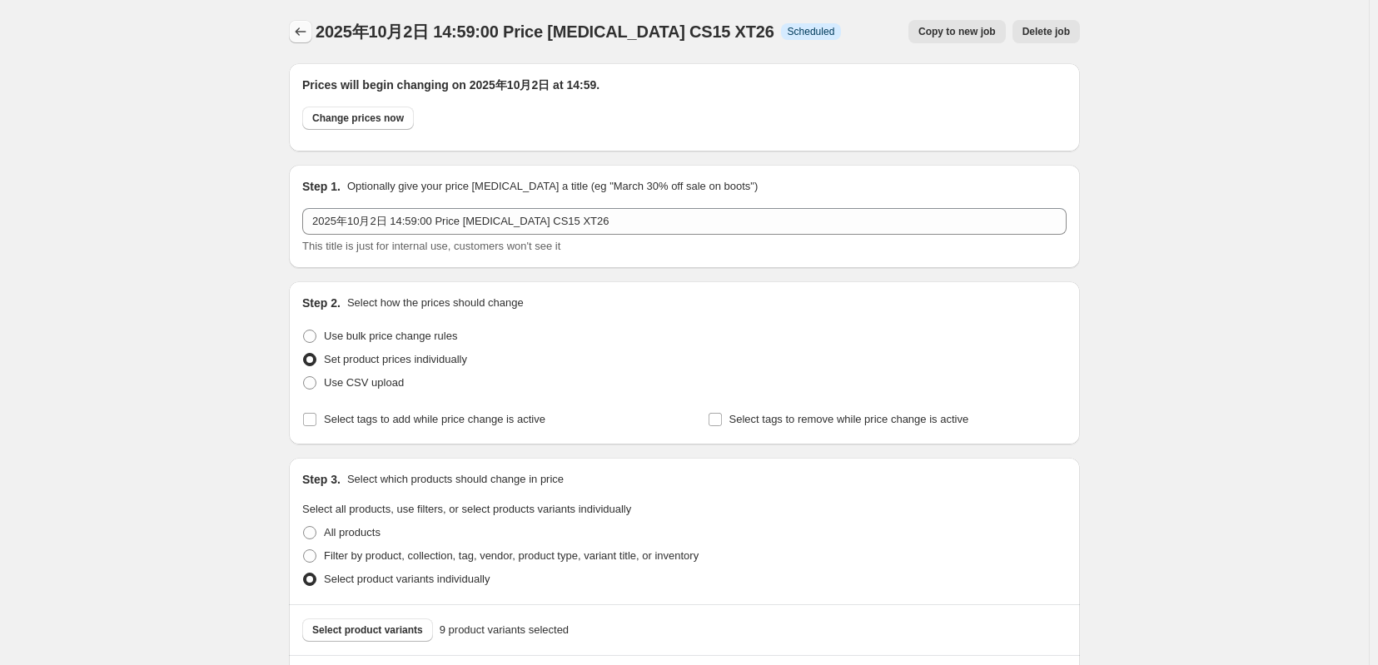
click at [292, 37] on icon "Price change jobs" at bounding box center [300, 31] width 17 height 17
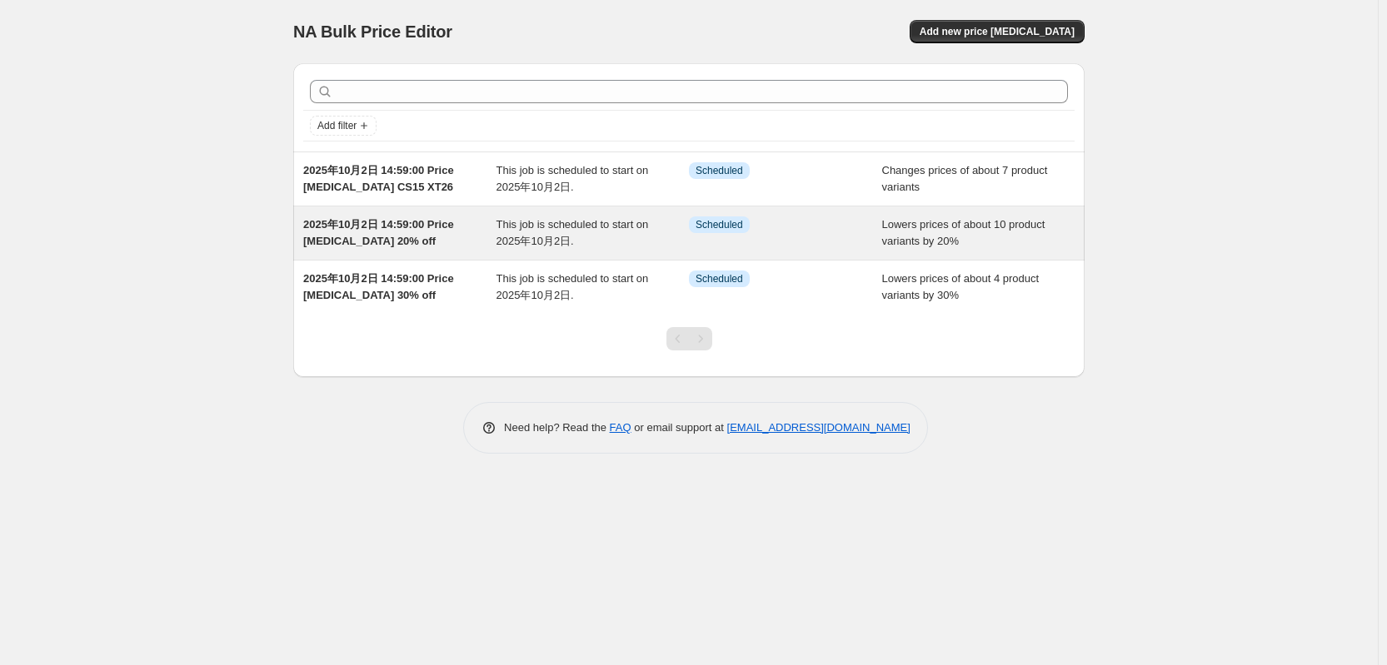
click at [398, 233] on span "2025年10月2日 14:59:00 Price change job 20% off" at bounding box center [378, 232] width 151 height 29
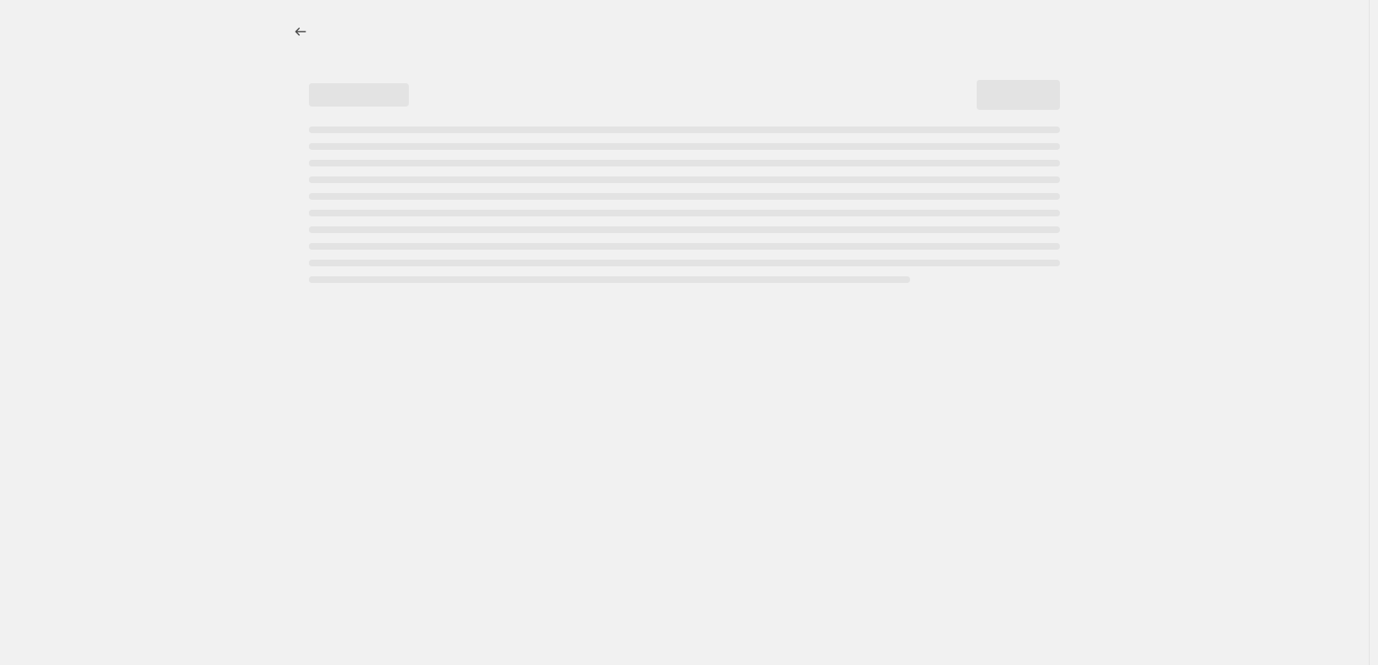
select select "percentage"
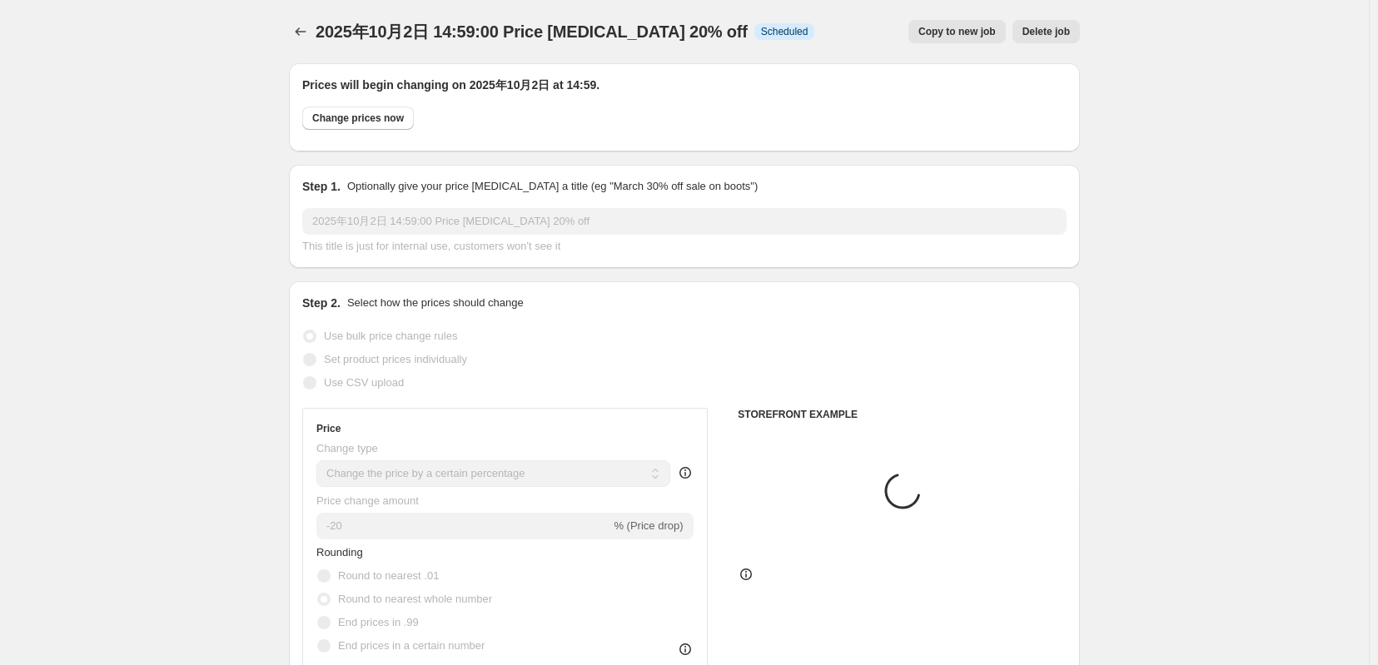
select select "tag"
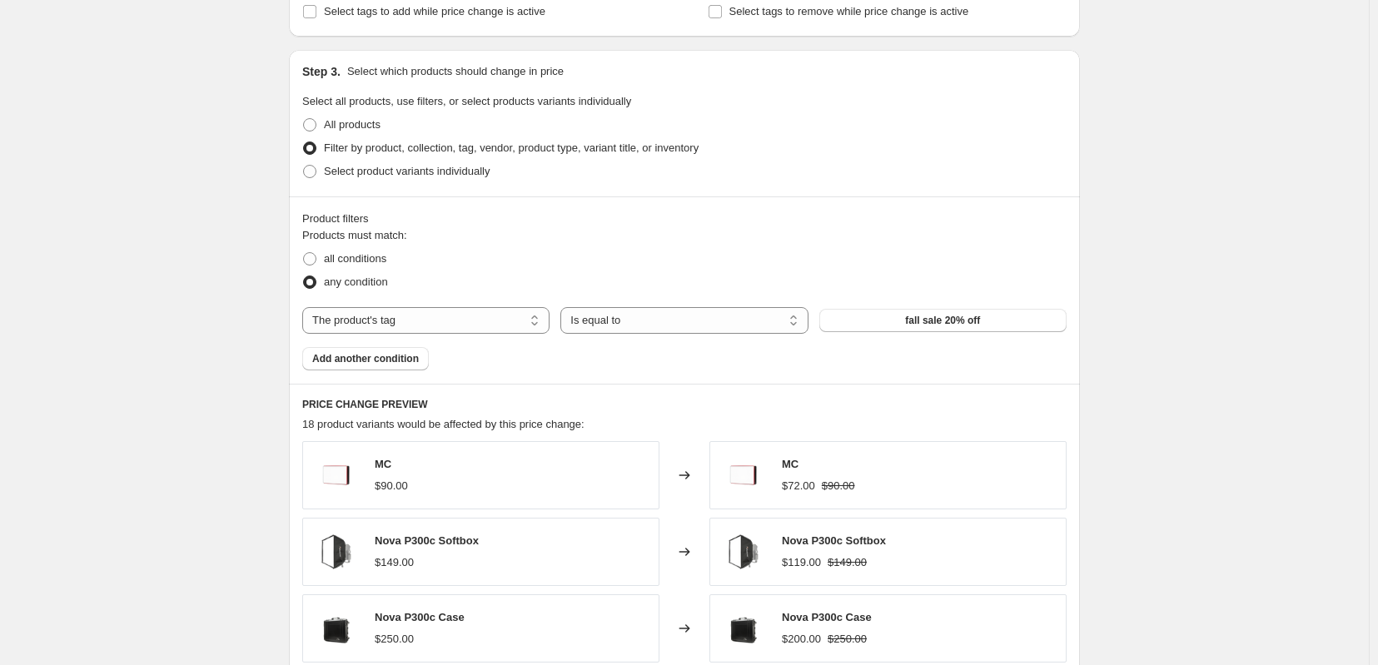
scroll to position [833, 0]
